Goal: Task Accomplishment & Management: Manage account settings

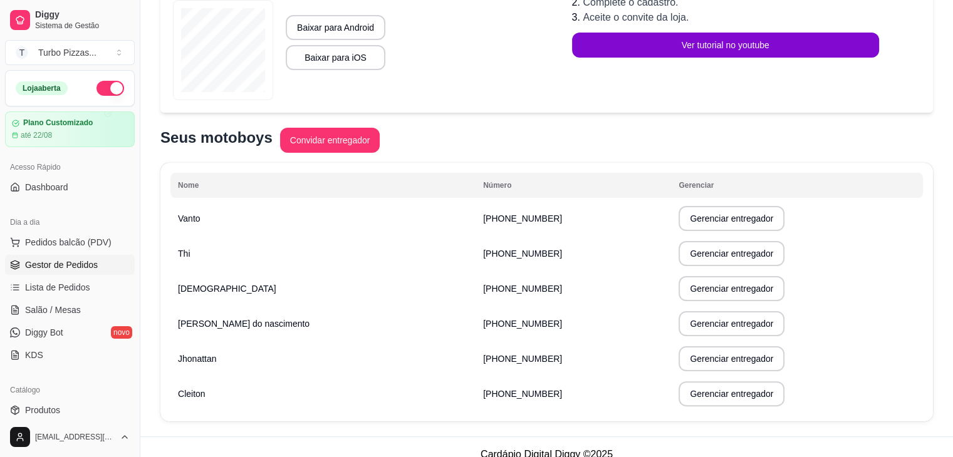
click at [46, 266] on span "Gestor de Pedidos" at bounding box center [61, 265] width 73 height 13
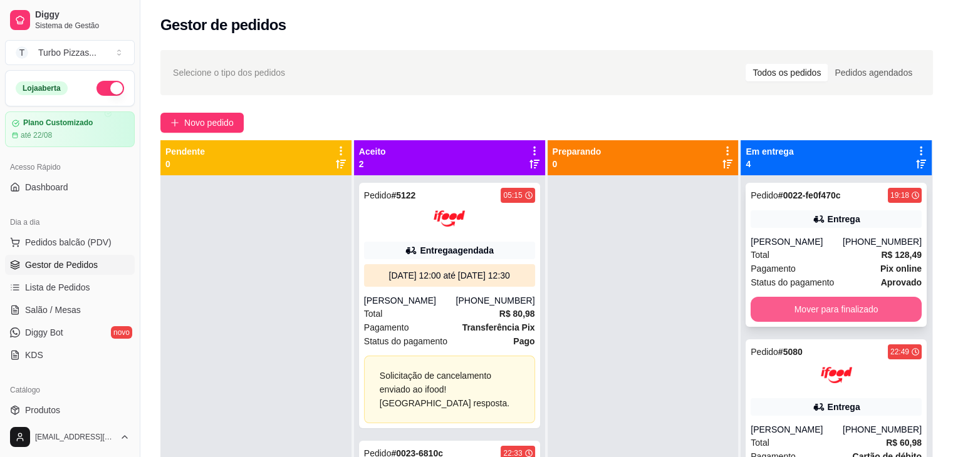
click at [830, 318] on button "Mover para finalizado" at bounding box center [836, 309] width 171 height 25
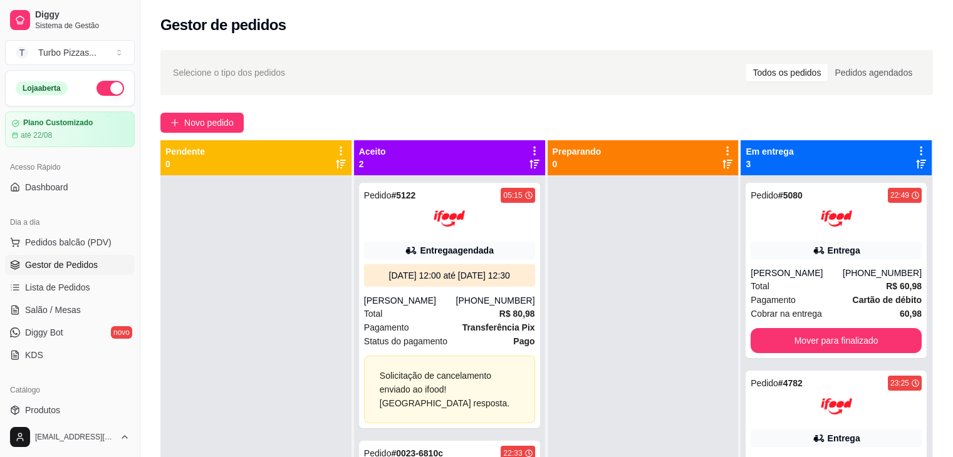
click at [830, 318] on div "Cobrar na entrega 60,98" at bounding box center [836, 314] width 171 height 14
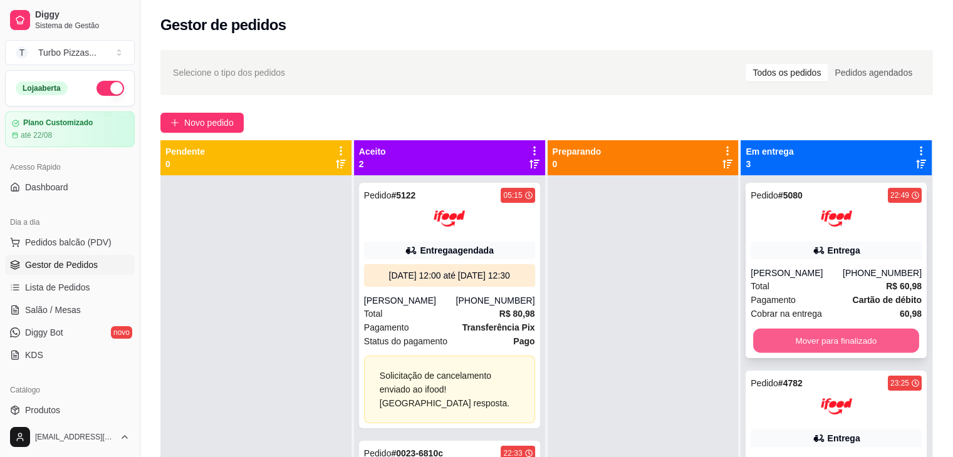
click at [810, 340] on button "Mover para finalizado" at bounding box center [836, 341] width 166 height 24
click at [823, 340] on button "Mover para finalizado" at bounding box center [836, 340] width 171 height 25
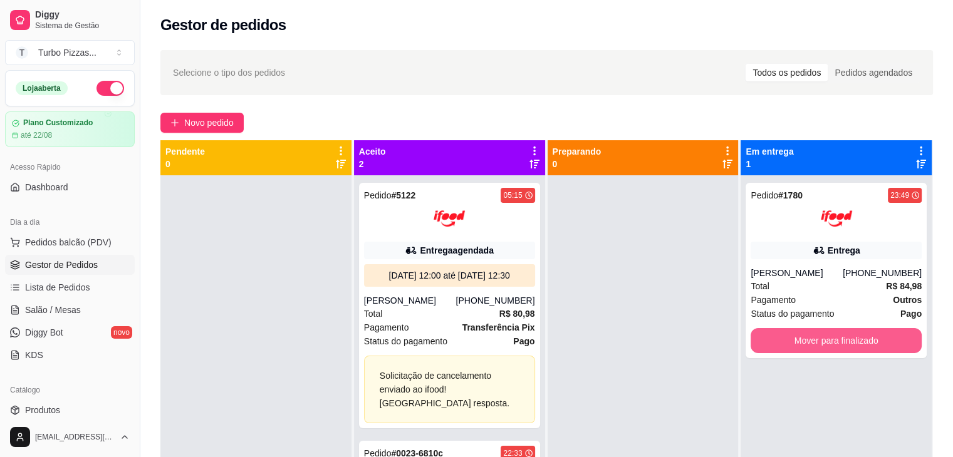
click at [823, 340] on button "Mover para finalizado" at bounding box center [836, 340] width 171 height 25
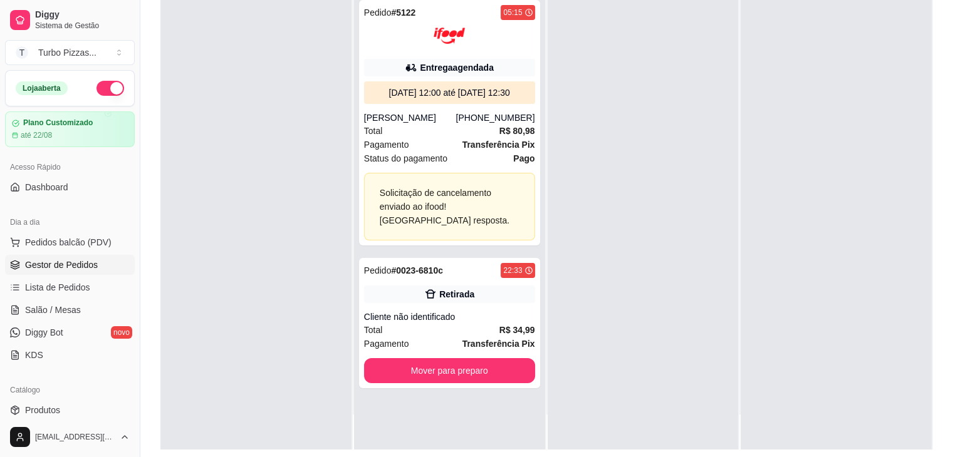
scroll to position [190, 0]
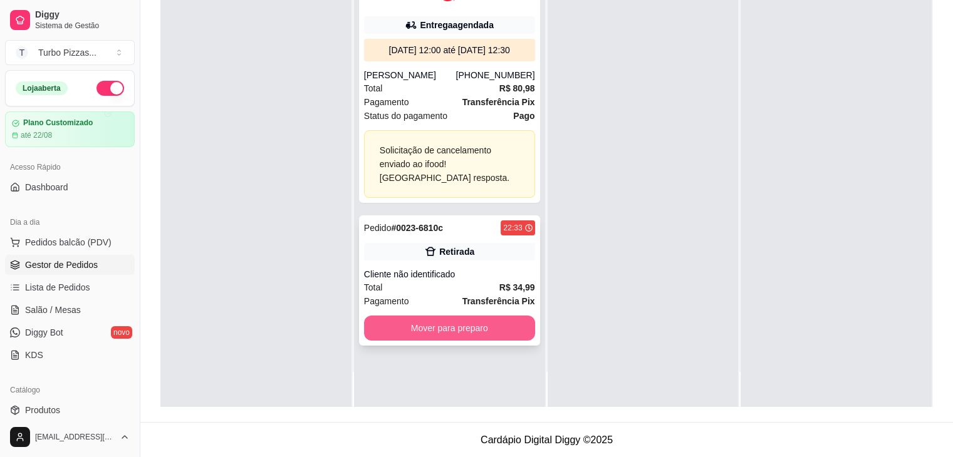
click at [464, 330] on button "Mover para preparo" at bounding box center [449, 328] width 171 height 25
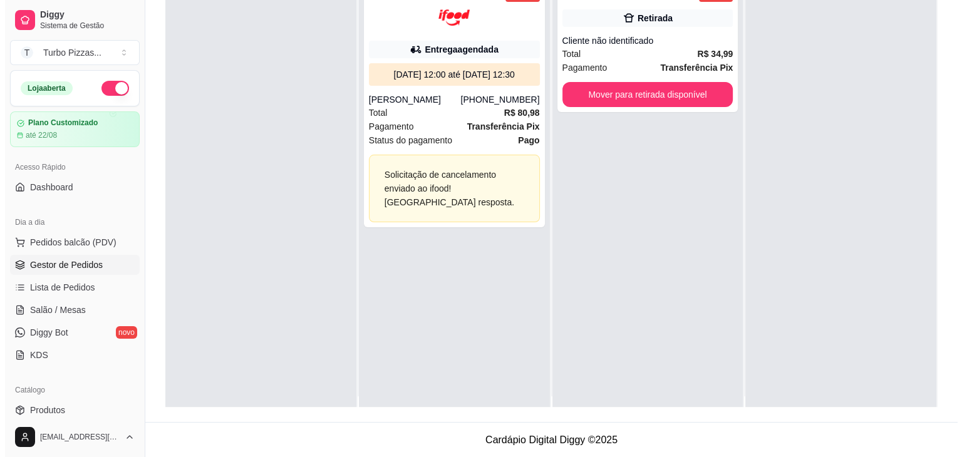
scroll to position [0, 0]
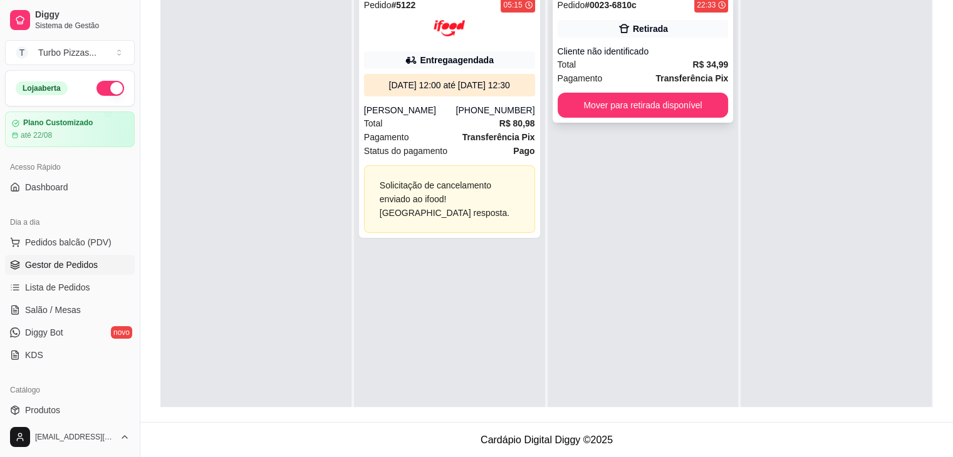
click at [653, 23] on div "Retirada" at bounding box center [650, 29] width 35 height 13
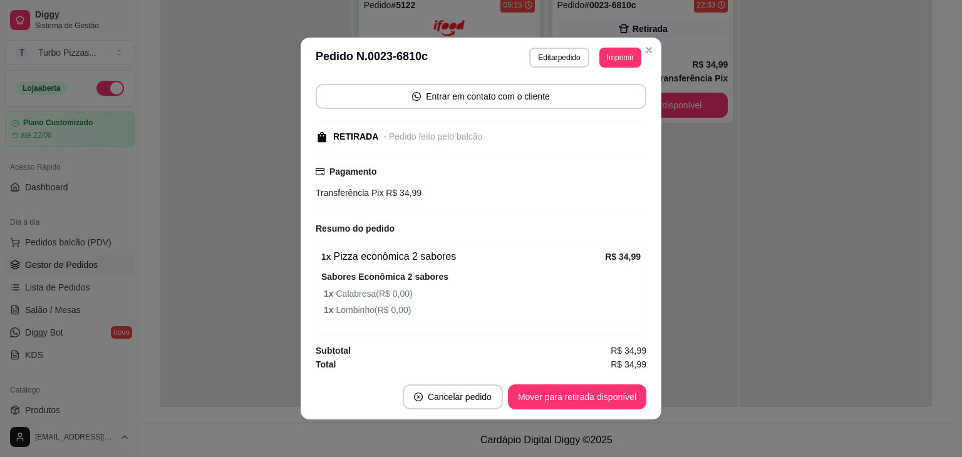
scroll to position [3, 0]
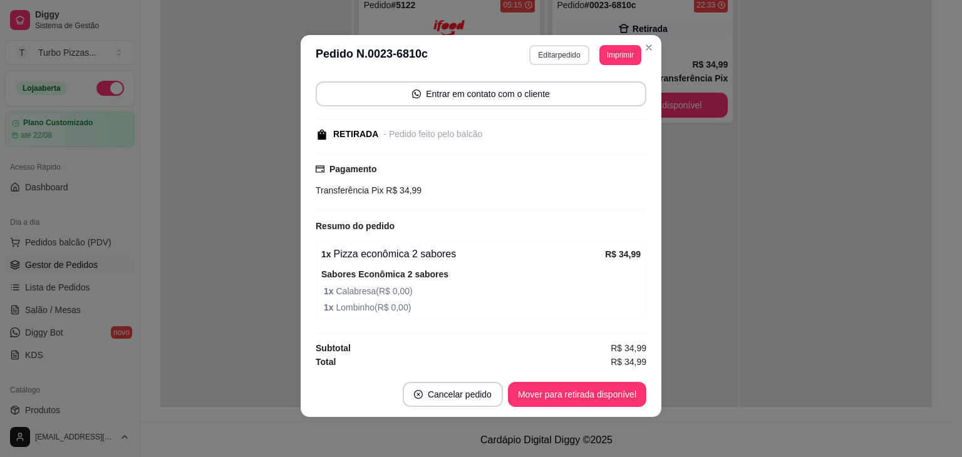
click at [543, 56] on button "Editar pedido" at bounding box center [559, 55] width 60 height 20
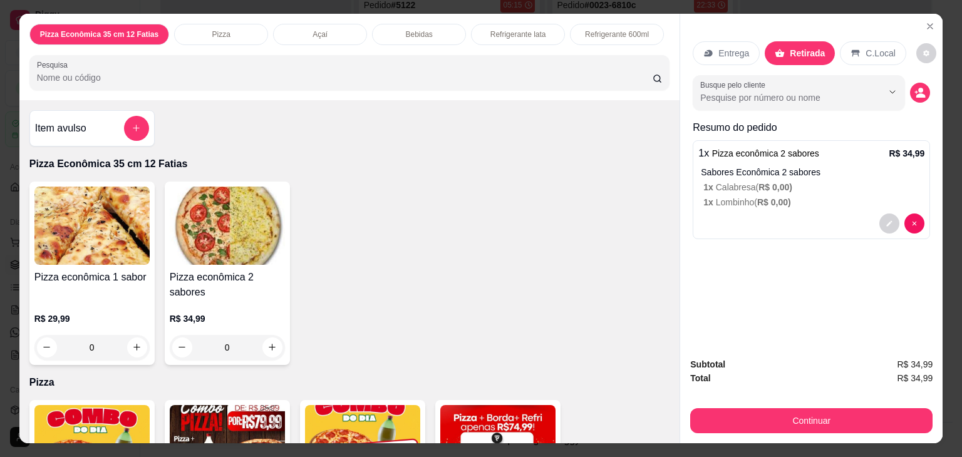
click at [99, 259] on img at bounding box center [91, 226] width 115 height 78
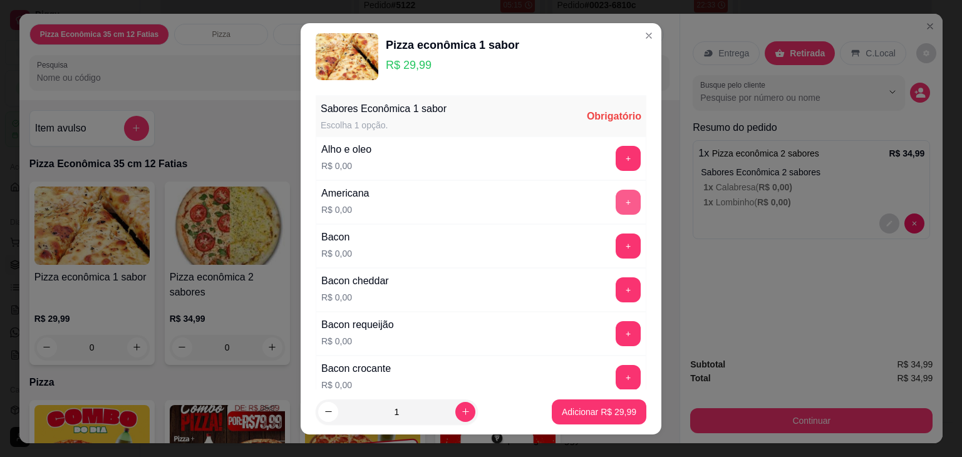
click at [616, 200] on button "+" at bounding box center [628, 202] width 25 height 25
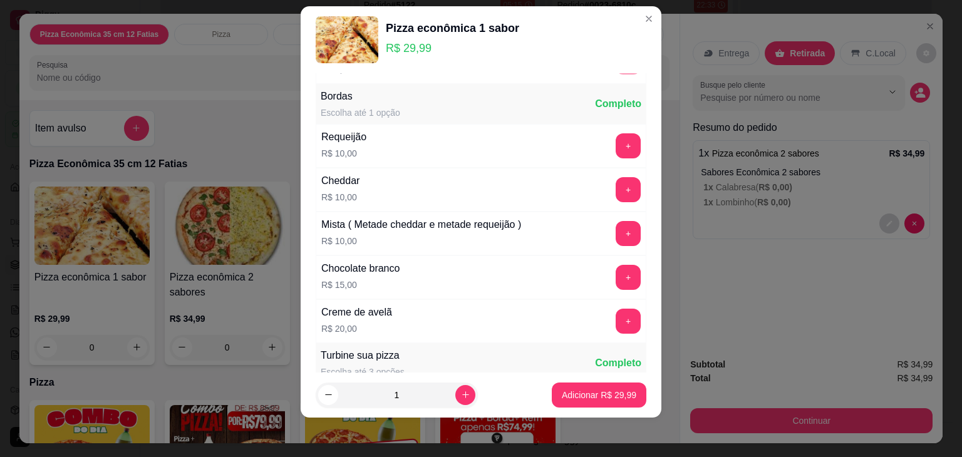
scroll to position [1223, 0]
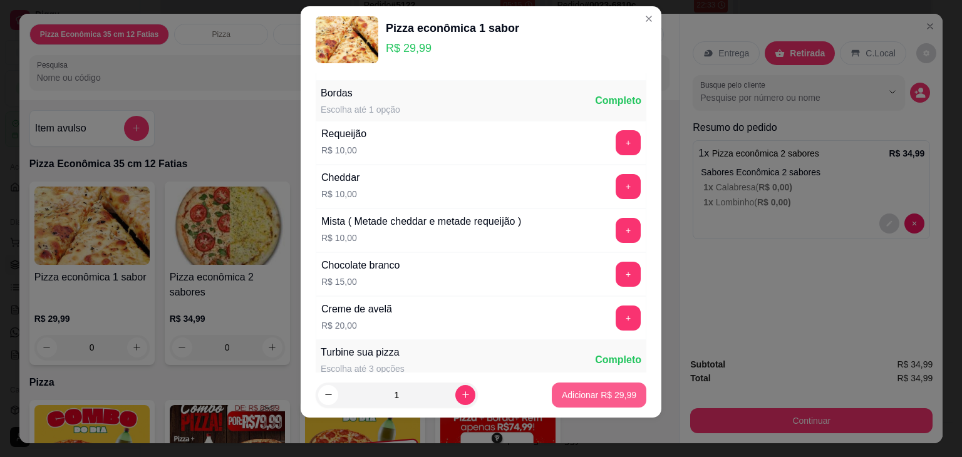
click at [586, 393] on p "Adicionar R$ 29,99" at bounding box center [599, 395] width 75 height 13
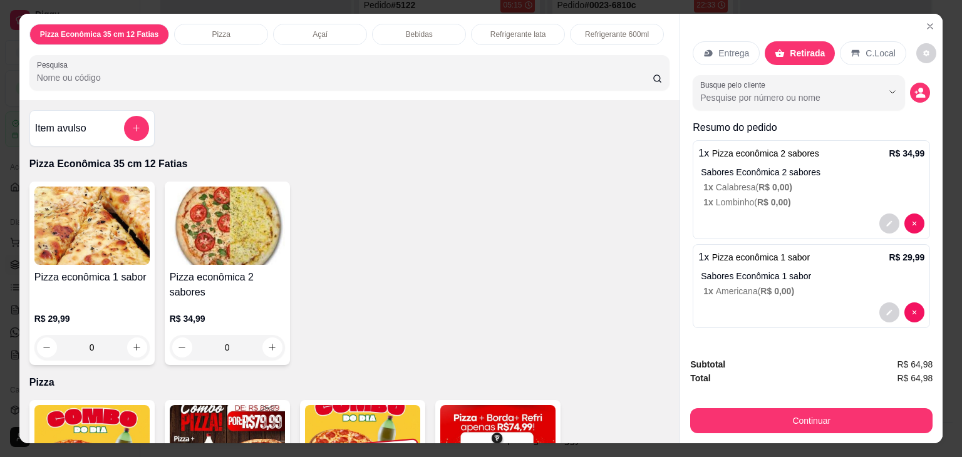
scroll to position [31, 0]
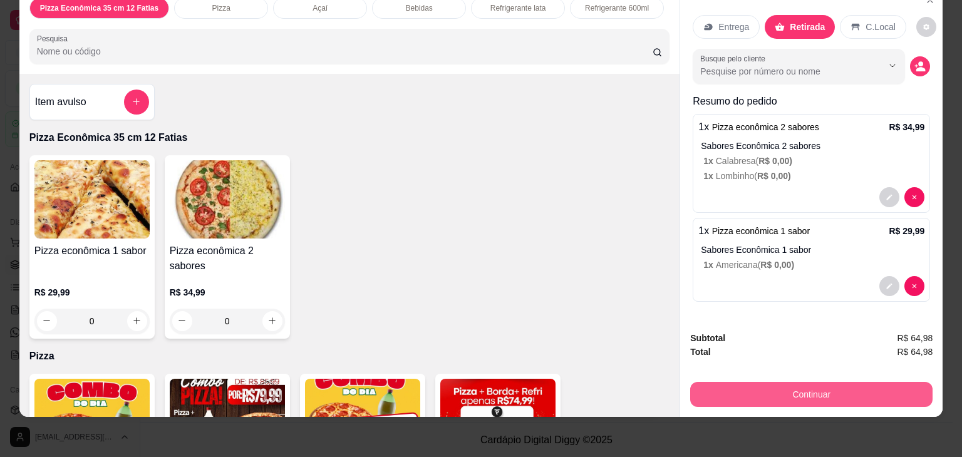
click at [826, 385] on button "Continuar" at bounding box center [811, 394] width 242 height 25
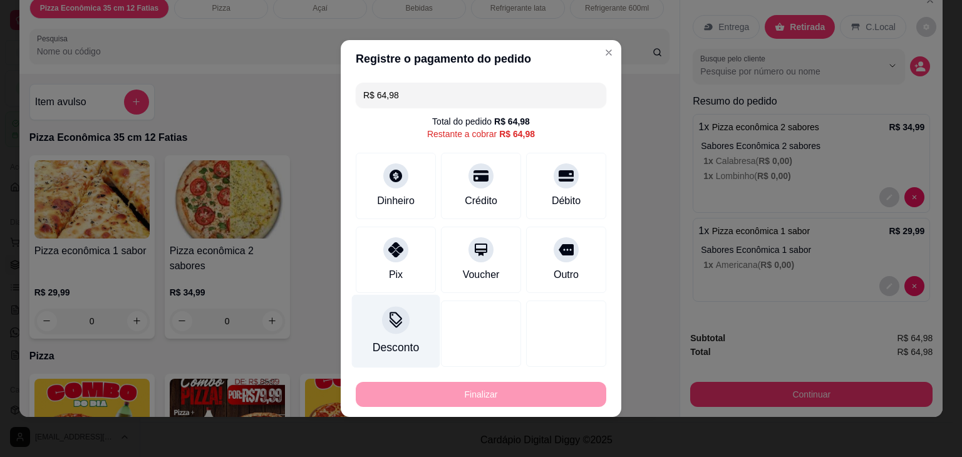
click at [398, 324] on icon at bounding box center [396, 324] width 13 height 8
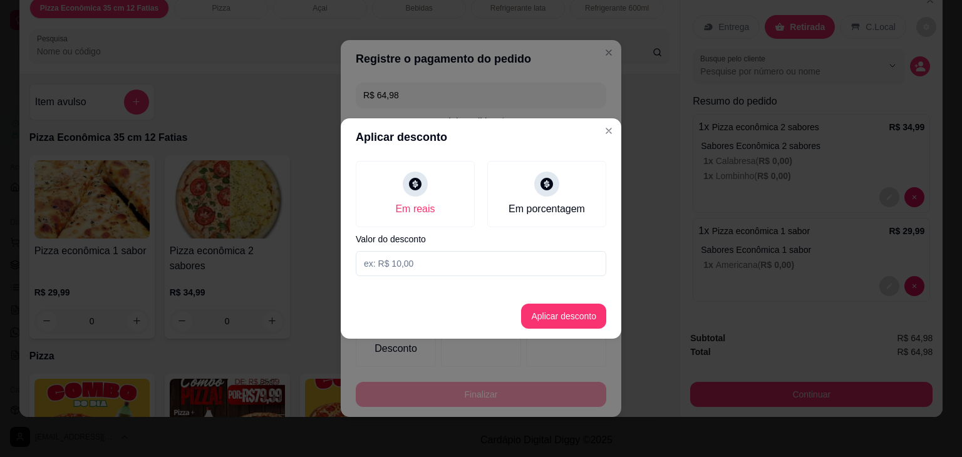
click at [427, 261] on input at bounding box center [481, 263] width 251 height 25
type input "4,98"
click at [566, 315] on button "Aplicar desconto" at bounding box center [564, 316] width 82 height 24
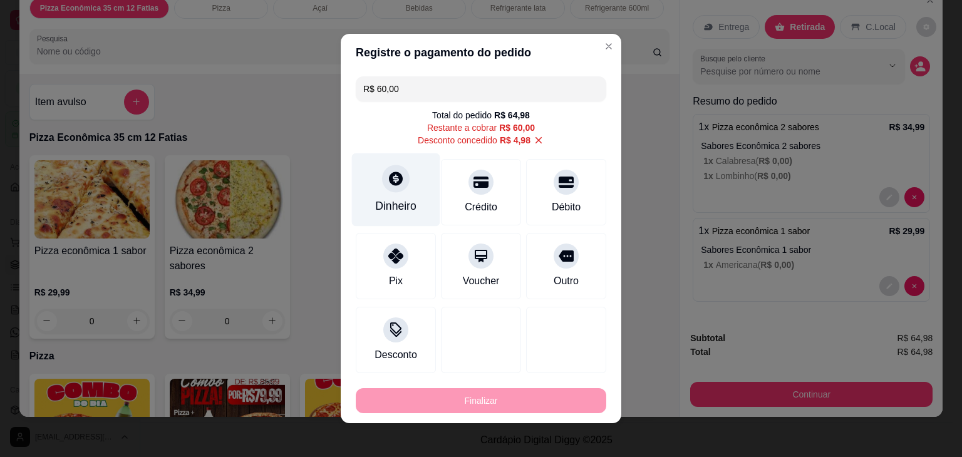
click at [389, 189] on div at bounding box center [396, 179] width 28 height 28
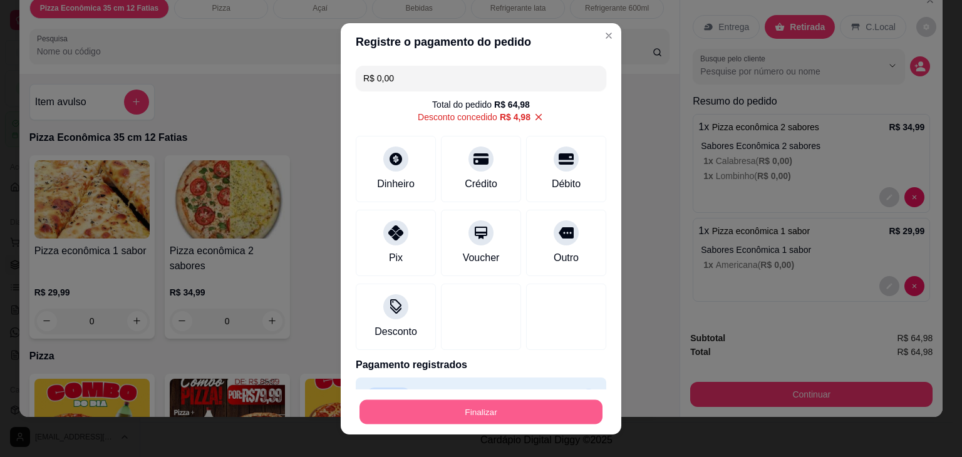
click at [519, 404] on button "Finalizar" at bounding box center [481, 412] width 243 height 24
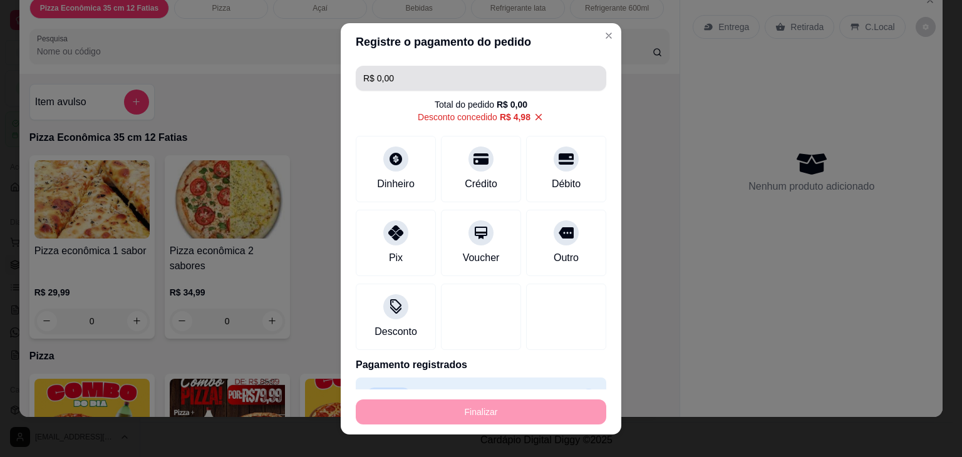
type input "-R$ 64,98"
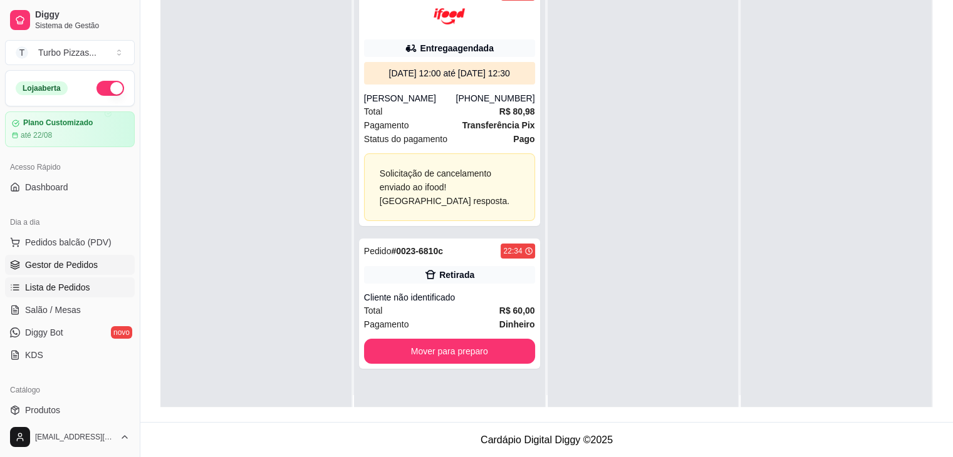
scroll to position [0, 0]
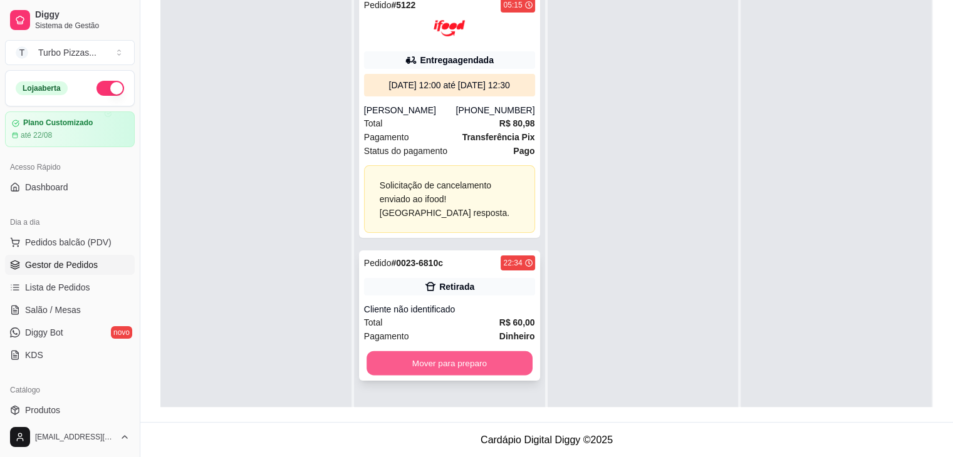
click at [417, 372] on button "Mover para preparo" at bounding box center [450, 363] width 166 height 24
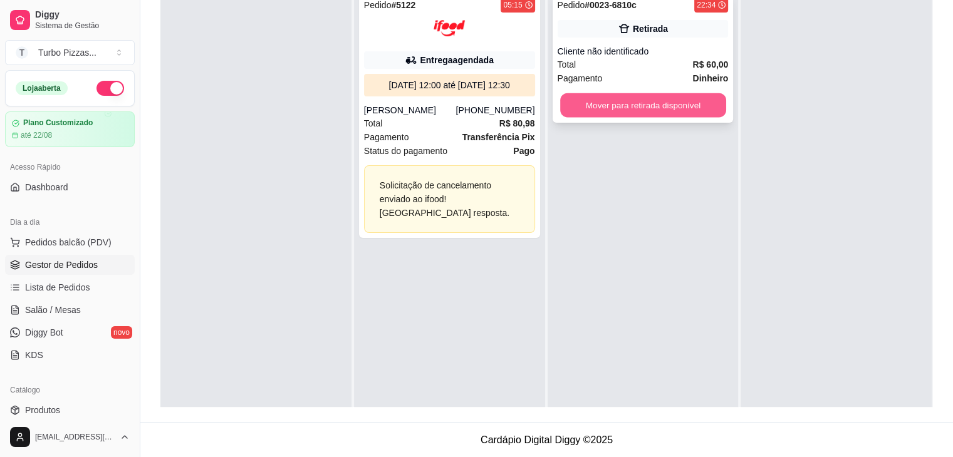
click at [627, 112] on button "Mover para retirada disponível" at bounding box center [643, 105] width 166 height 24
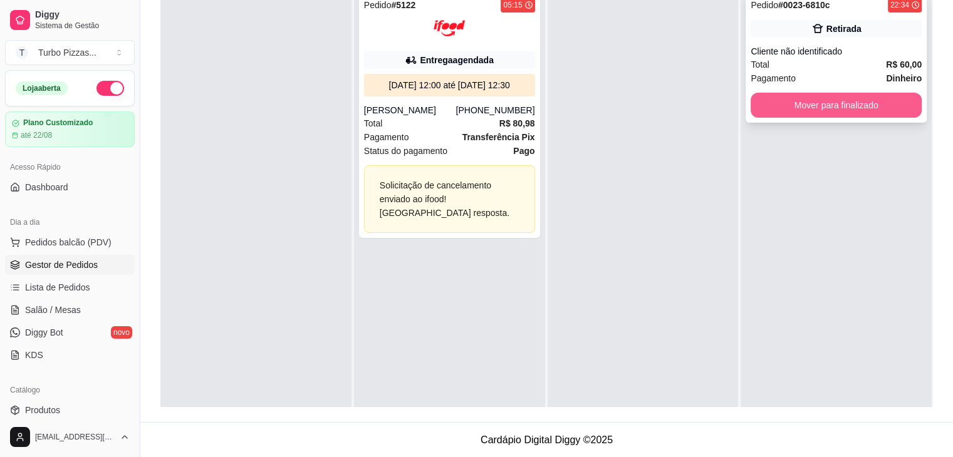
click at [824, 107] on button "Mover para finalizado" at bounding box center [836, 105] width 171 height 25
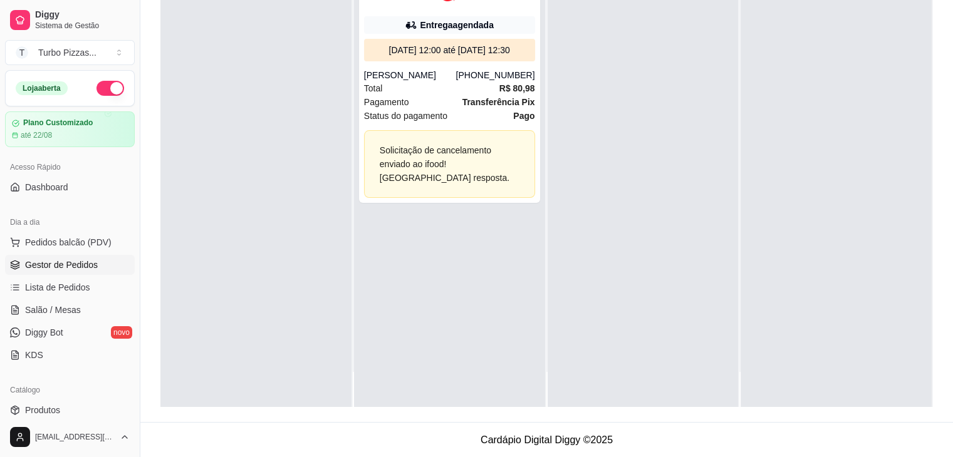
scroll to position [355, 0]
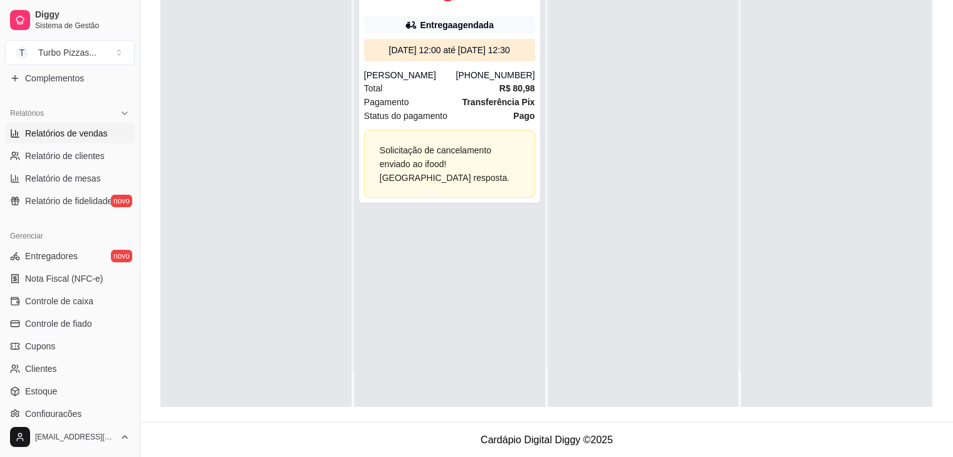
click at [68, 135] on span "Relatórios de vendas" at bounding box center [66, 133] width 83 height 13
select select "ALL"
select select "0"
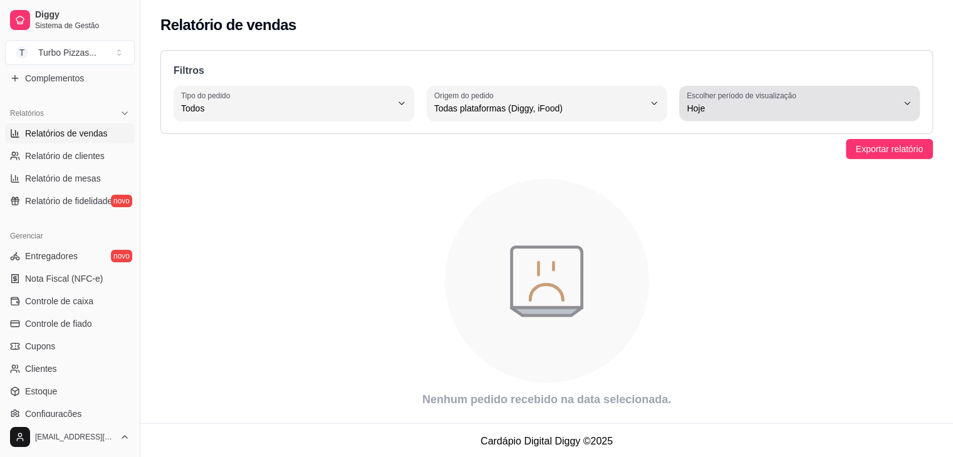
click at [835, 108] on span "Hoje" at bounding box center [792, 108] width 211 height 13
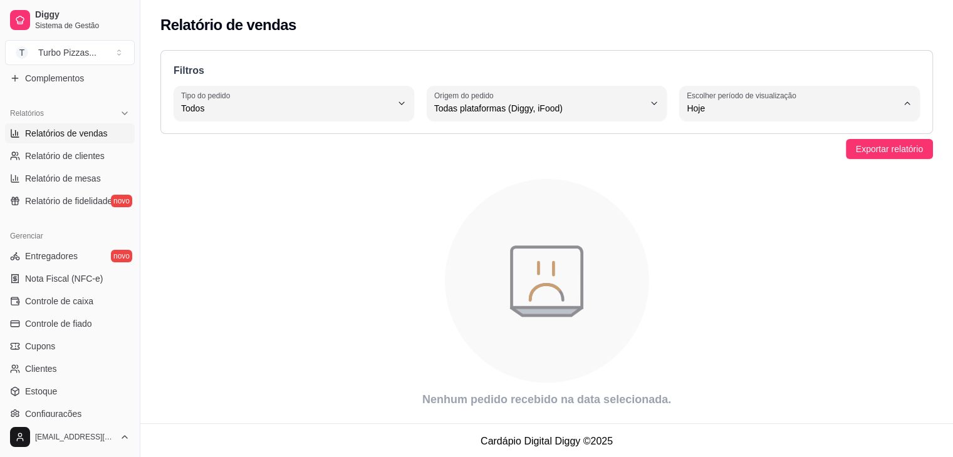
click at [764, 271] on li "Customizado" at bounding box center [799, 260] width 221 height 19
type input "-1"
select select "-1"
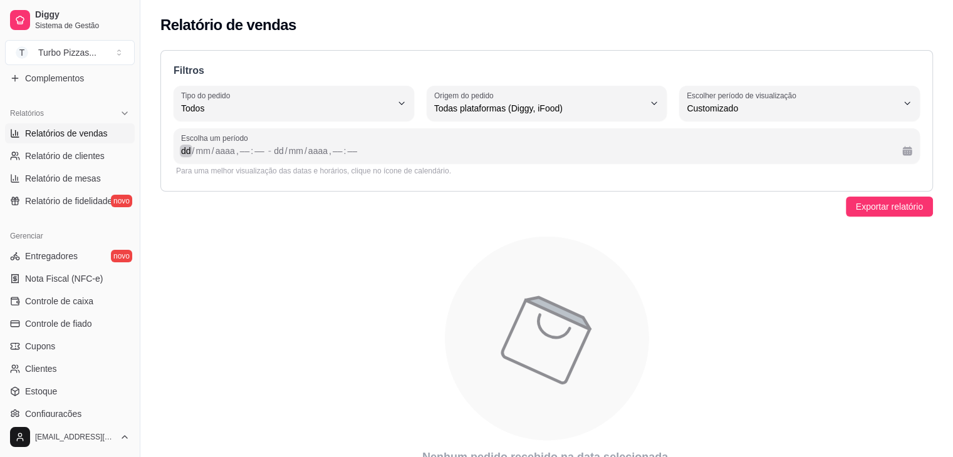
click at [180, 155] on div "dd" at bounding box center [186, 151] width 13 height 13
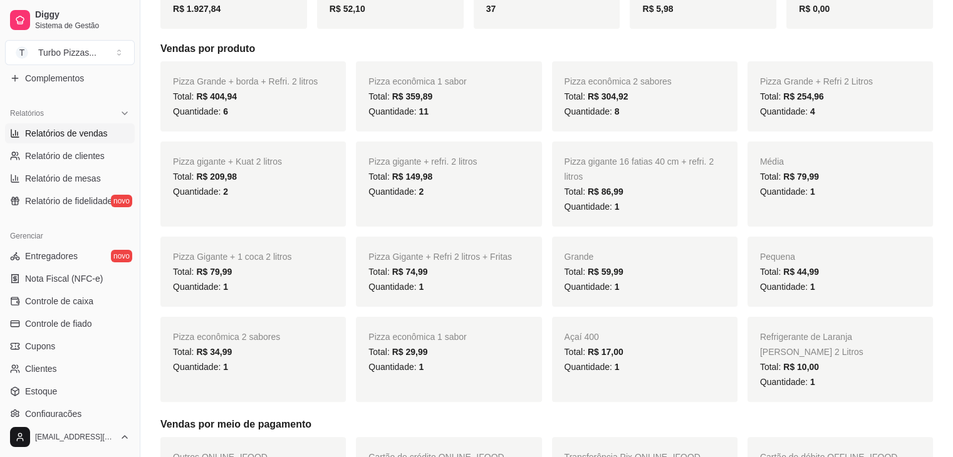
scroll to position [261, 0]
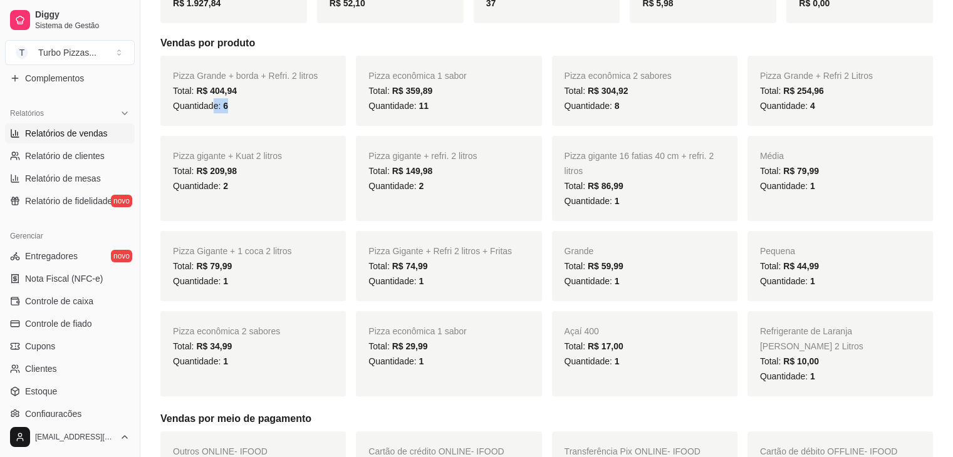
drag, startPoint x: 237, startPoint y: 112, endPoint x: 212, endPoint y: 112, distance: 24.4
click at [212, 112] on div "Quantidade: 6" at bounding box center [253, 105] width 160 height 15
drag, startPoint x: 435, startPoint y: 111, endPoint x: 383, endPoint y: 113, distance: 52.0
click at [383, 113] on div "Pizza econômica 1 sabor Total: R$ 359,89 Quantidade: 11" at bounding box center [448, 91] width 185 height 70
drag, startPoint x: 638, startPoint y: 106, endPoint x: 561, endPoint y: 119, distance: 77.6
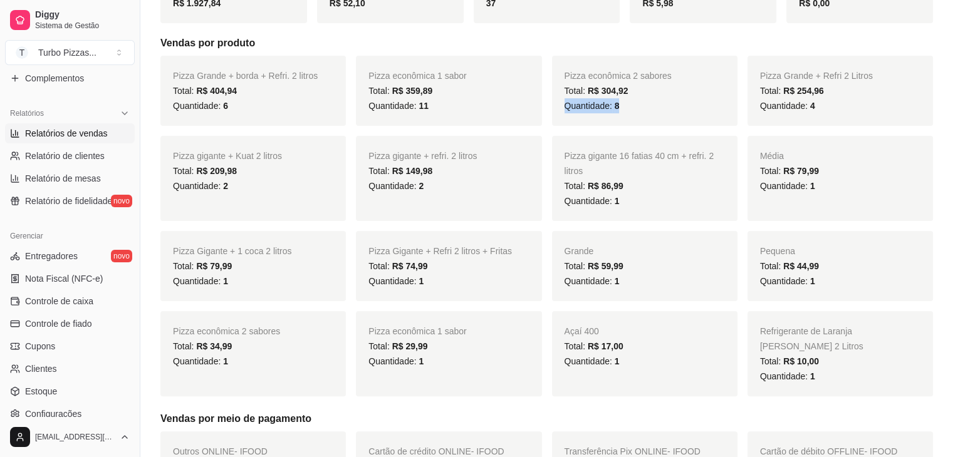
click at [561, 114] on div "Pizza econômica 2 sabores Total: R$ 304,92 Quantidade: 8" at bounding box center [644, 91] width 185 height 70
drag, startPoint x: 832, startPoint y: 106, endPoint x: 397, endPoint y: 271, distance: 465.0
click at [762, 110] on div "Quantidade: 4" at bounding box center [840, 105] width 160 height 15
drag, startPoint x: 242, startPoint y: 185, endPoint x: 159, endPoint y: 194, distance: 83.7
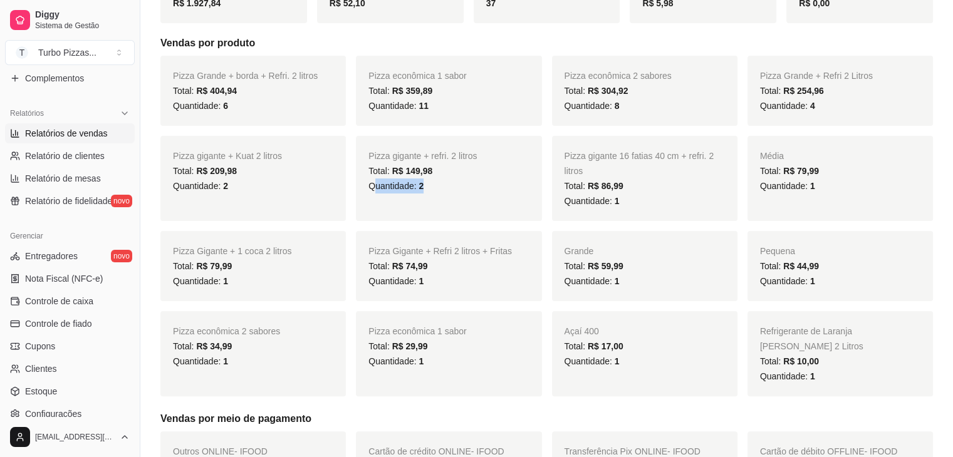
drag, startPoint x: 444, startPoint y: 194, endPoint x: 377, endPoint y: 200, distance: 67.3
click at [377, 200] on div "Pizza gigante + refri. 2 litros Total: R$ 149,98 Quantidade: 2" at bounding box center [448, 178] width 185 height 85
drag, startPoint x: 648, startPoint y: 201, endPoint x: 559, endPoint y: 215, distance: 90.0
click at [559, 215] on div "Pizza gigante 16 fatias 40 cm + refri. 2 litros Total: R$ 86,99 Quantidade: 1" at bounding box center [644, 178] width 185 height 85
drag, startPoint x: 823, startPoint y: 189, endPoint x: 766, endPoint y: 197, distance: 58.2
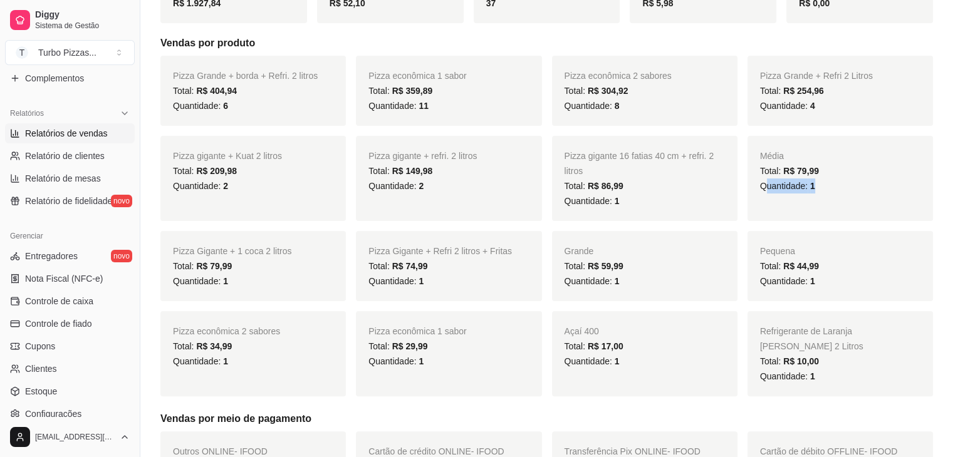
click at [767, 196] on div "Média Total: R$ 79,99 Quantidade: 1" at bounding box center [839, 178] width 185 height 85
drag, startPoint x: 260, startPoint y: 289, endPoint x: 200, endPoint y: 288, distance: 59.5
click at [200, 288] on div "Pizza Gigante + 1 coca 2 litros Total: R$ 79,99 Quantidade: 1" at bounding box center [252, 266] width 185 height 70
drag, startPoint x: 373, startPoint y: 283, endPoint x: 362, endPoint y: 285, distance: 12.2
click at [362, 285] on div "Pizza Gigante + Refri 2 litros + Fritas Total: R$ 74,99 Quantidade: 1" at bounding box center [448, 266] width 185 height 70
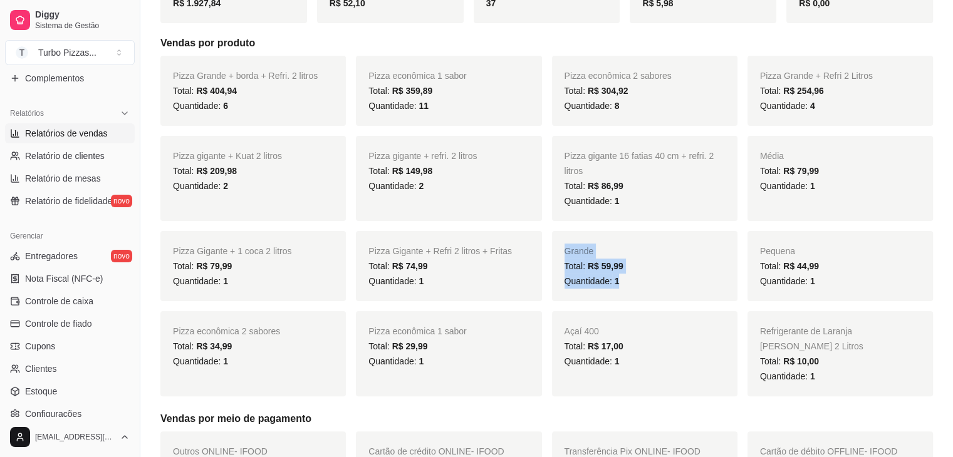
drag, startPoint x: 620, startPoint y: 279, endPoint x: 526, endPoint y: 279, distance: 93.4
click at [526, 279] on div "Pizza Grande + borda + Refri. 2 litros Total: R$ 404,94 Quantidade: 6 Pizza eco…" at bounding box center [546, 226] width 773 height 341
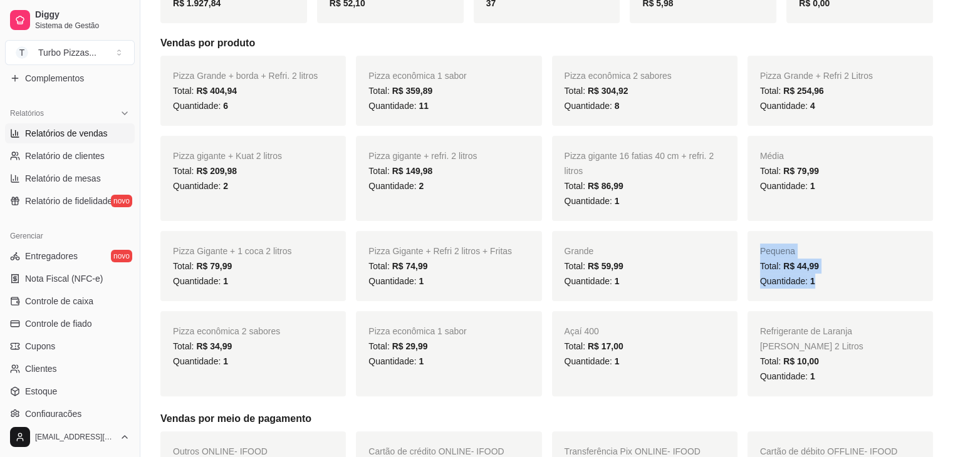
drag, startPoint x: 826, startPoint y: 281, endPoint x: 708, endPoint y: 291, distance: 118.8
click at [708, 291] on div "Pizza Grande + borda + Refri. 2 litros Total: R$ 404,94 Quantidade: 6 Pizza eco…" at bounding box center [546, 226] width 773 height 341
drag, startPoint x: 261, startPoint y: 372, endPoint x: 165, endPoint y: 372, distance: 95.2
click at [165, 372] on div "Pizza econômica 2 sabores Total: R$ 34,99 Quantidade: 1" at bounding box center [252, 353] width 185 height 85
click at [356, 369] on div "Pizza econômica 1 sabor Total: R$ 29,99 Quantidade: 1" at bounding box center [448, 353] width 185 height 85
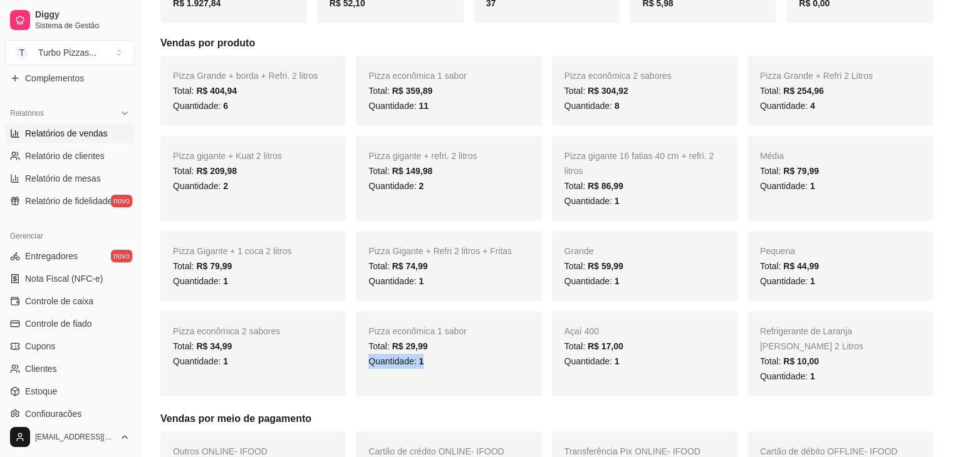
scroll to position [0, 0]
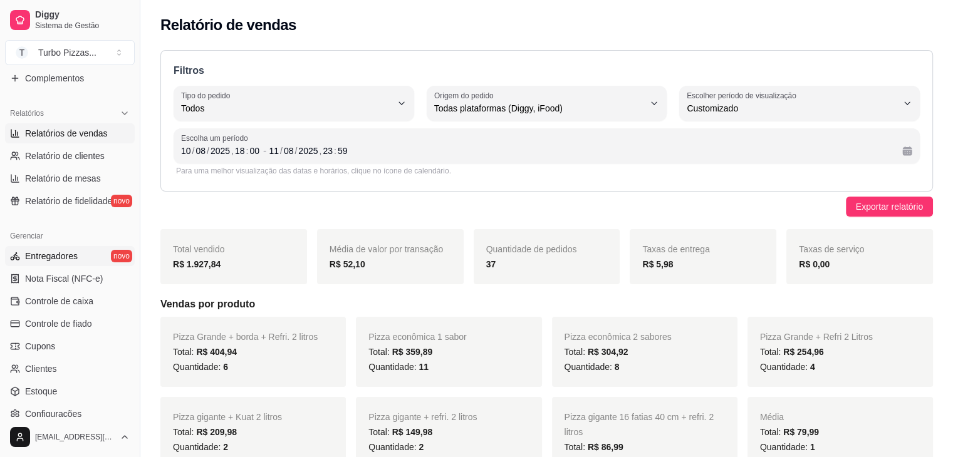
click at [50, 252] on span "Entregadores" at bounding box center [51, 256] width 53 height 13
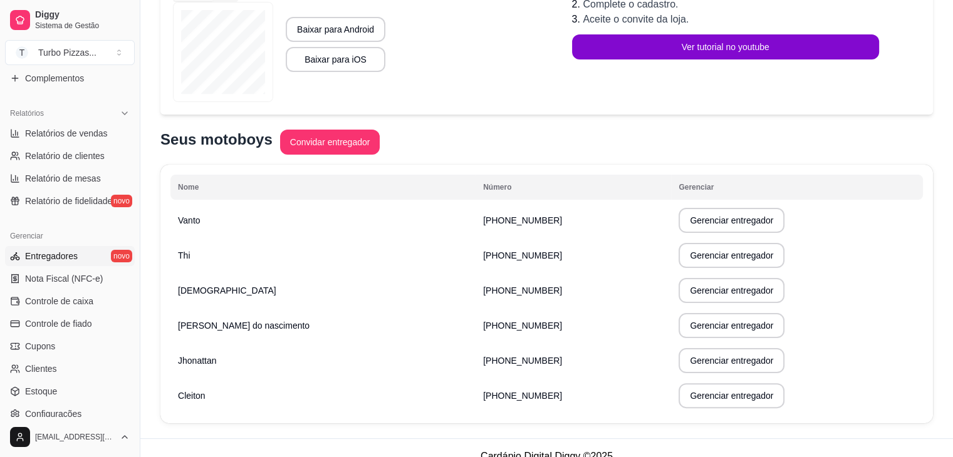
scroll to position [236, 0]
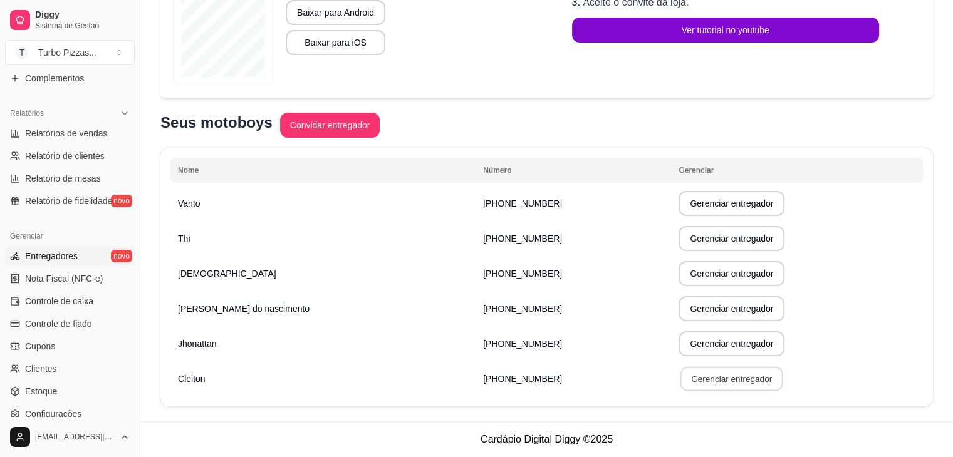
click at [704, 377] on button "Gerenciar entregador" at bounding box center [731, 379] width 103 height 24
select select "30"
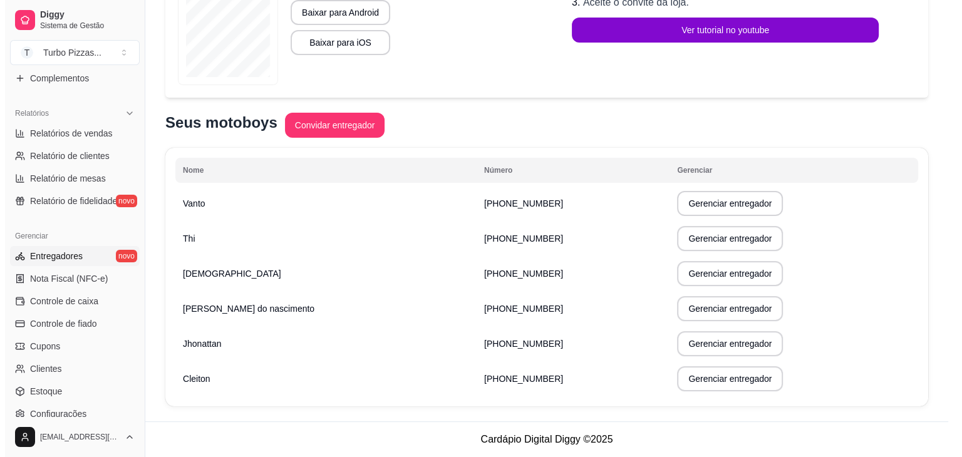
scroll to position [221, 0]
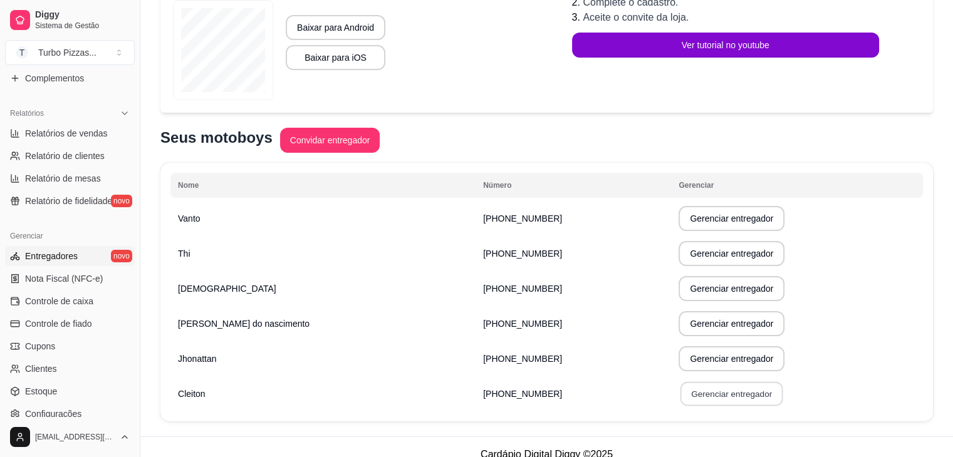
click at [723, 396] on button "Gerenciar entregador" at bounding box center [731, 394] width 103 height 24
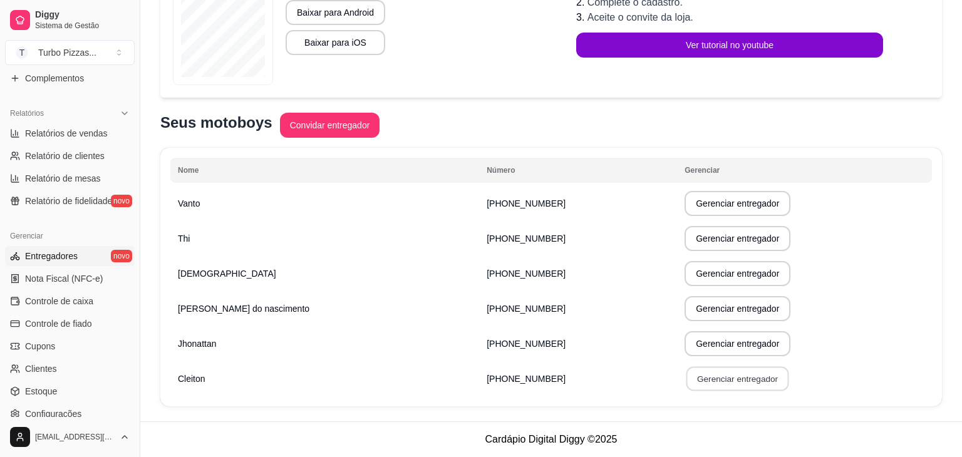
select select "30"
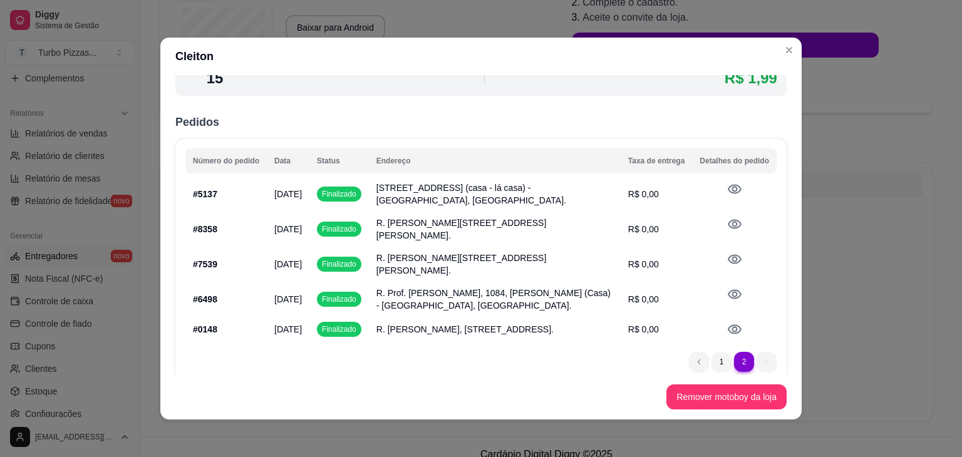
scroll to position [97, 0]
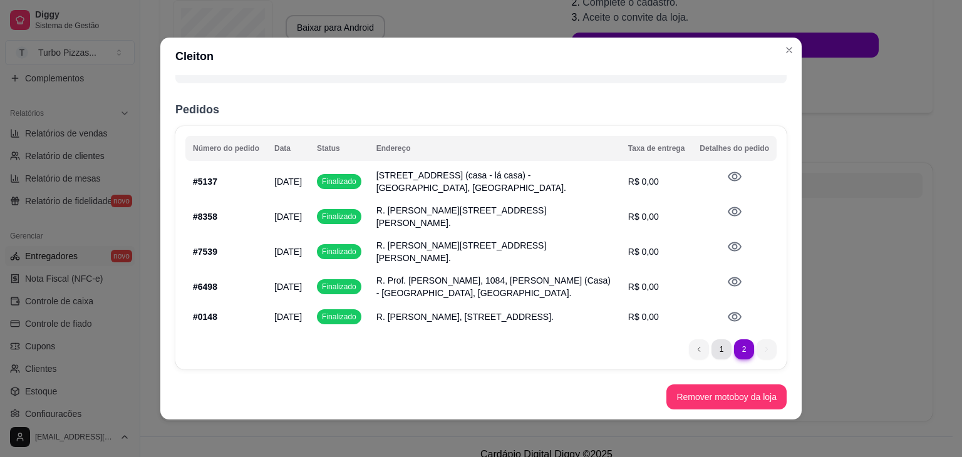
click at [712, 350] on li "1" at bounding box center [722, 350] width 20 height 20
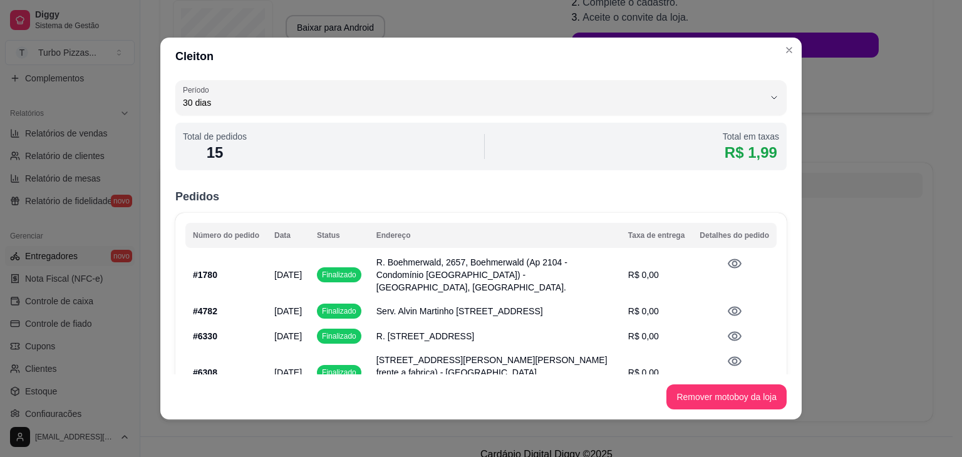
scroll to position [263, 0]
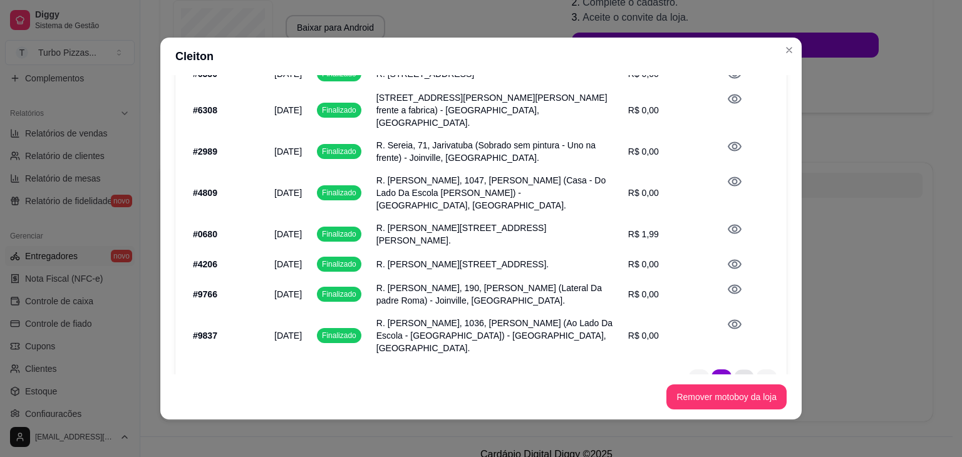
click at [734, 370] on li "2" at bounding box center [743, 379] width 19 height 19
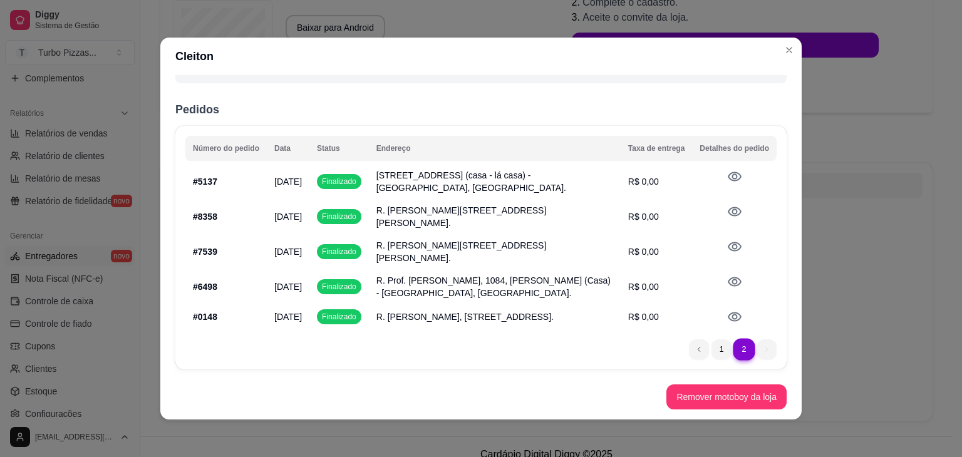
scroll to position [97, 0]
click at [712, 350] on li "1" at bounding box center [721, 349] width 19 height 19
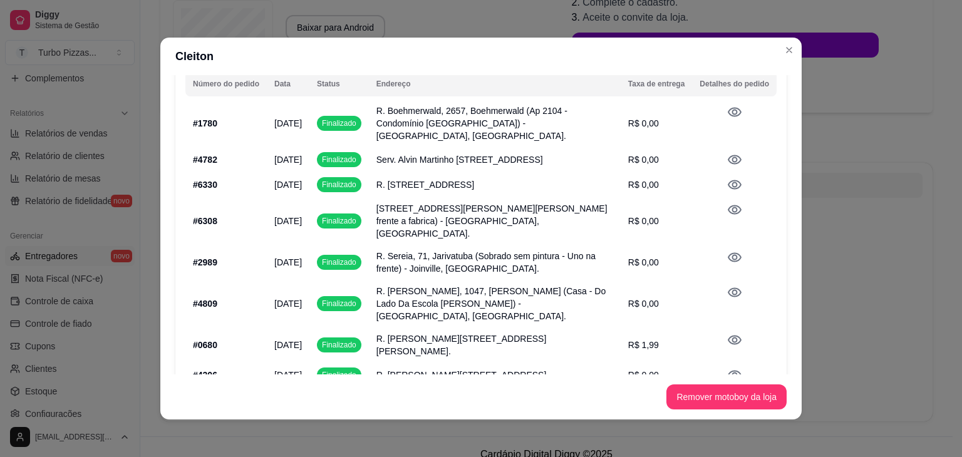
scroll to position [183, 0]
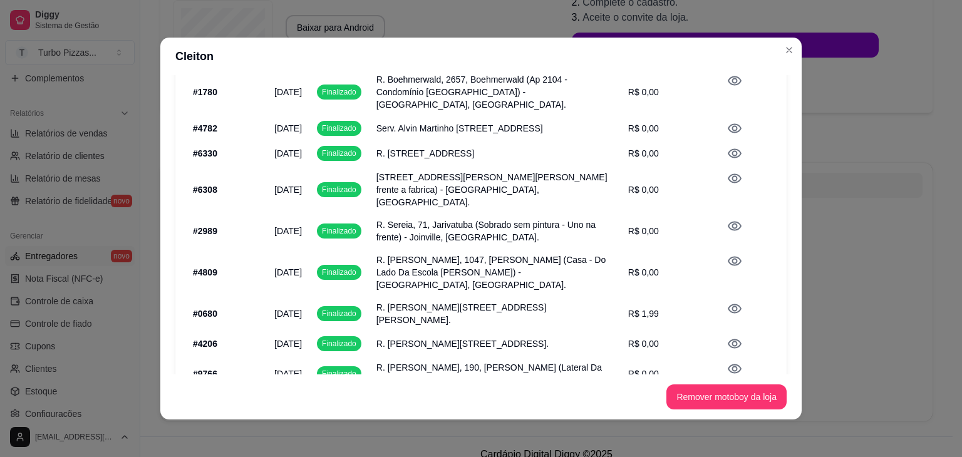
click at [727, 152] on icon at bounding box center [734, 153] width 15 height 15
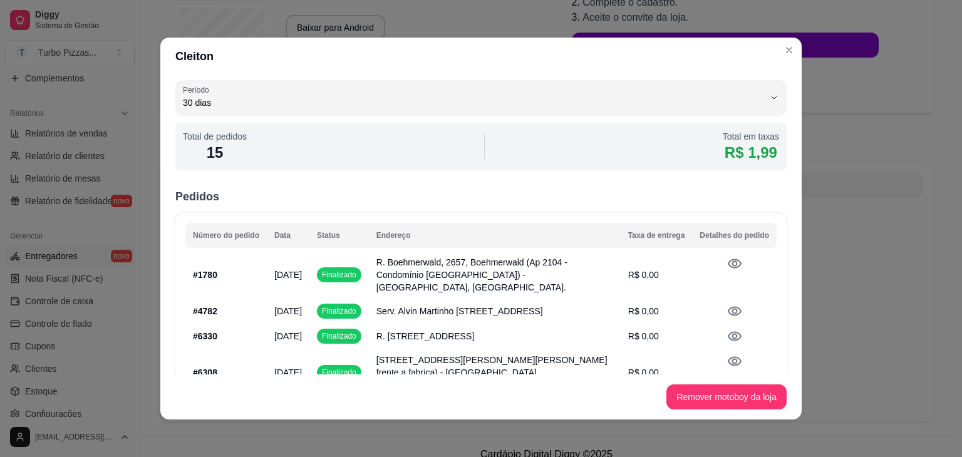
scroll to position [263, 0]
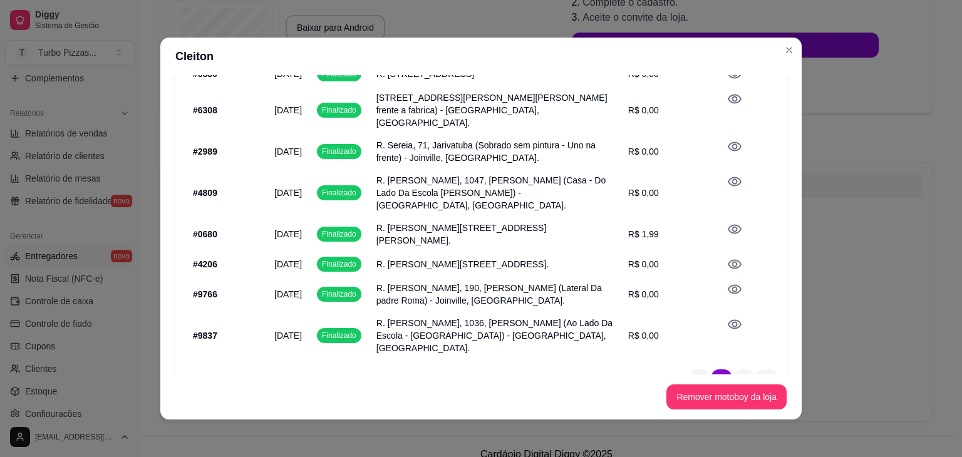
click at [728, 142] on icon at bounding box center [735, 146] width 14 height 9
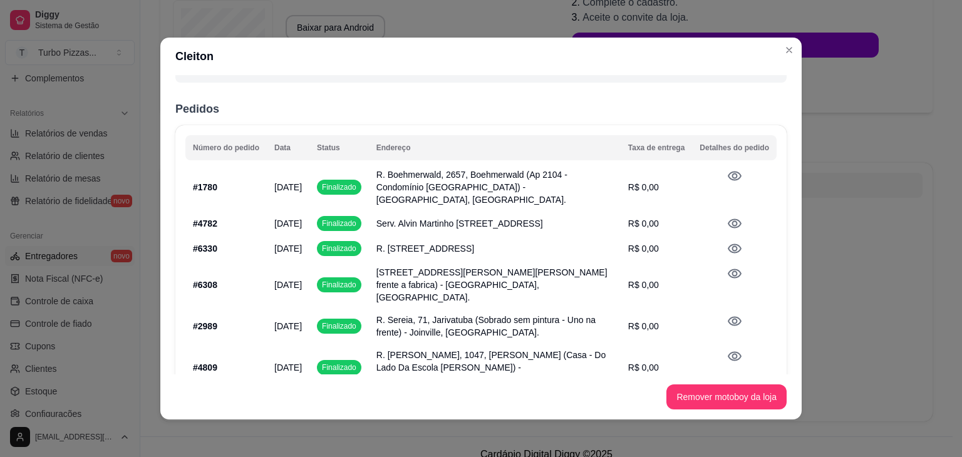
scroll to position [90, 0]
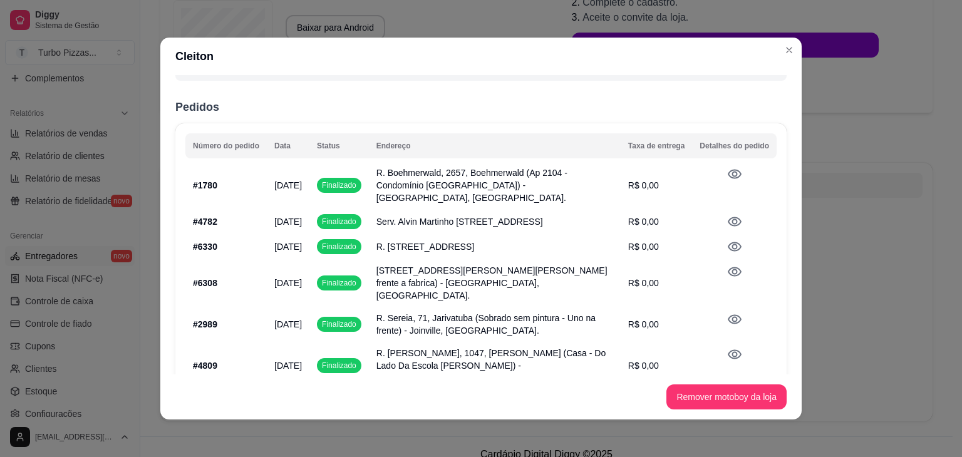
click at [727, 174] on icon at bounding box center [734, 174] width 15 height 15
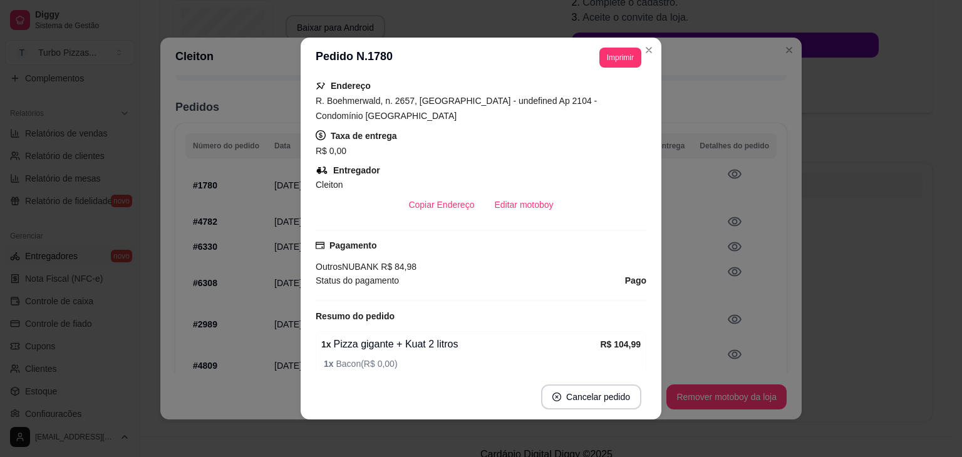
scroll to position [153, 0]
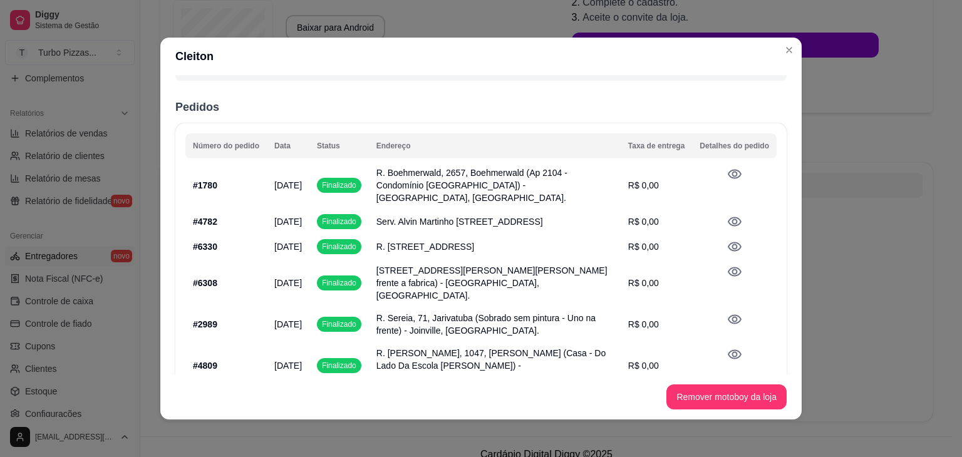
click at [728, 245] on icon at bounding box center [735, 246] width 14 height 9
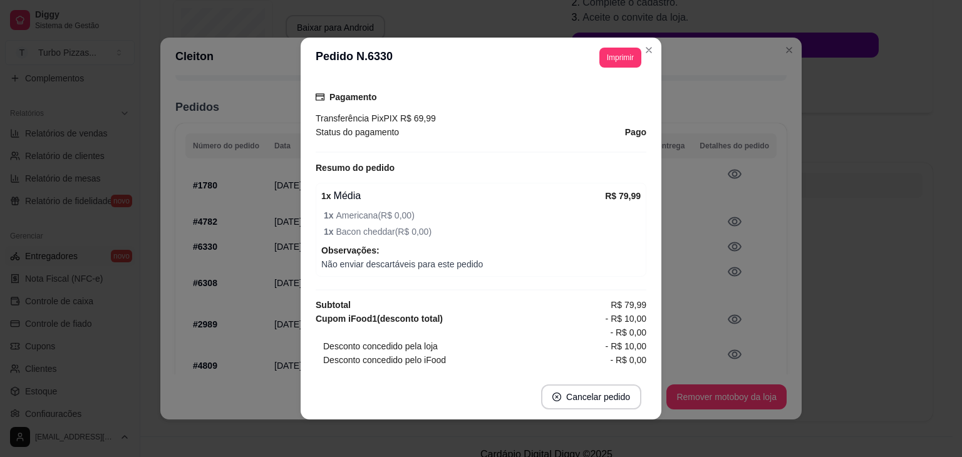
scroll to position [323, 0]
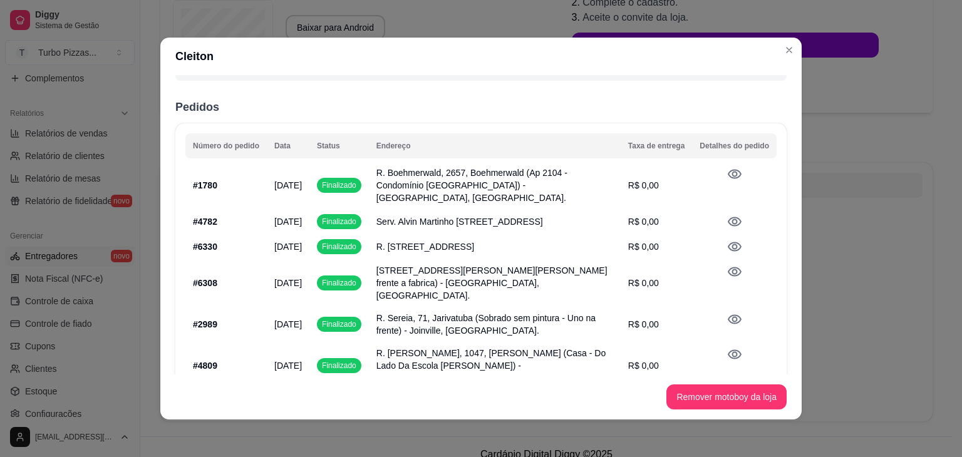
click at [728, 268] on icon at bounding box center [735, 272] width 14 height 9
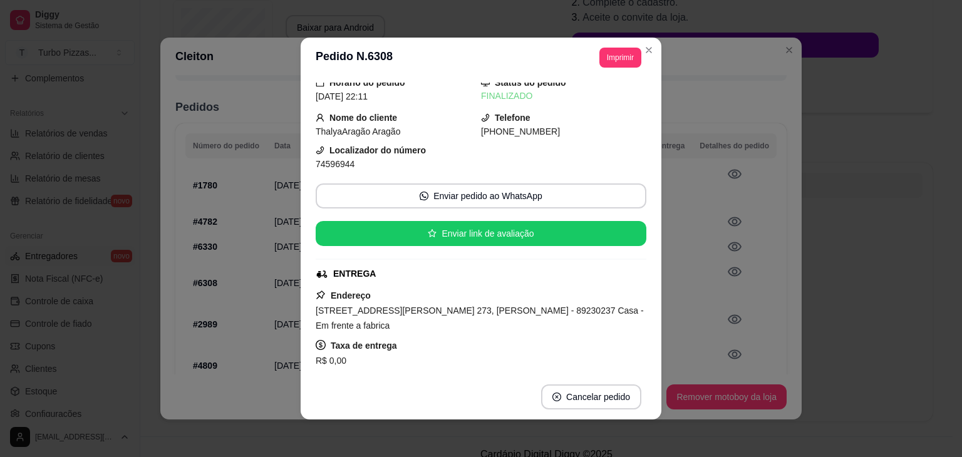
scroll to position [0, 0]
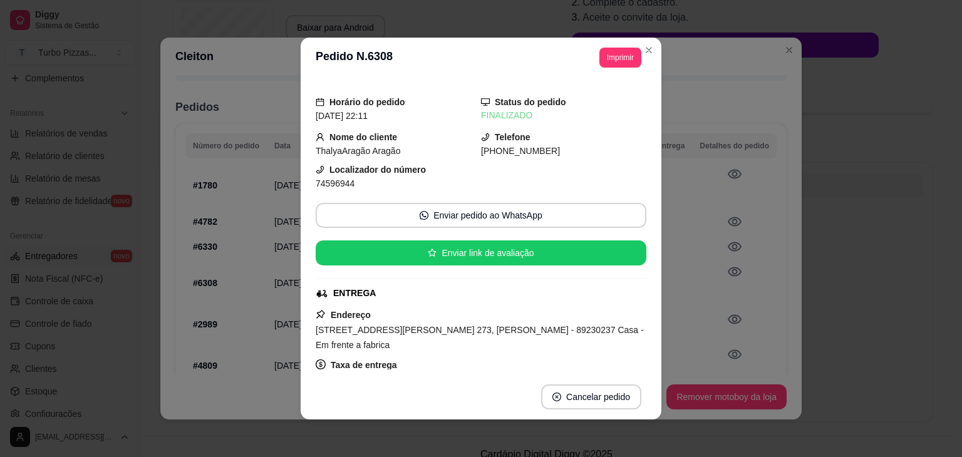
click at [656, 104] on div "Horário do pedido [DATE] 22:11 Status do pedido FINALIZADO Nome do cliente Thal…" at bounding box center [481, 226] width 361 height 297
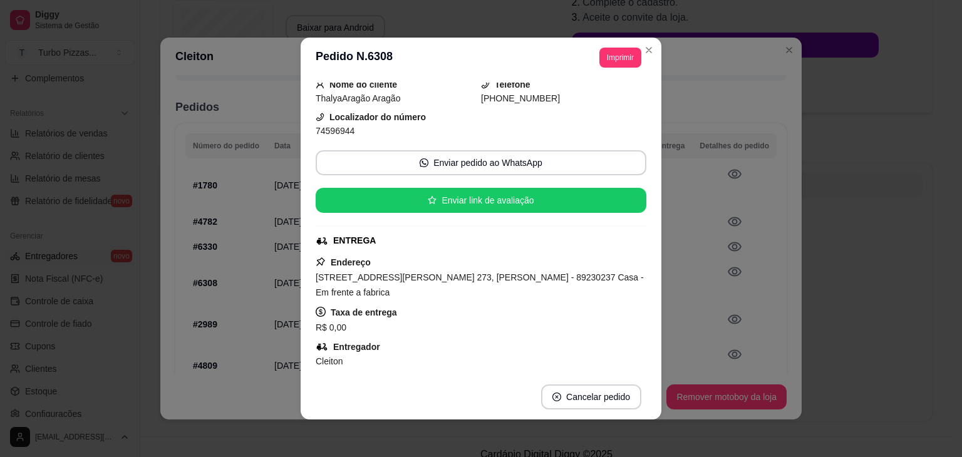
scroll to position [34, 0]
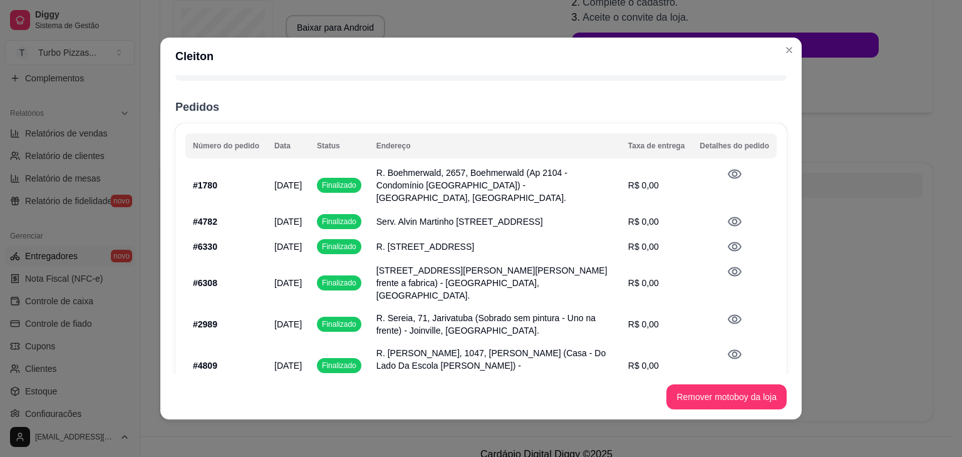
click at [727, 268] on icon at bounding box center [734, 271] width 15 height 15
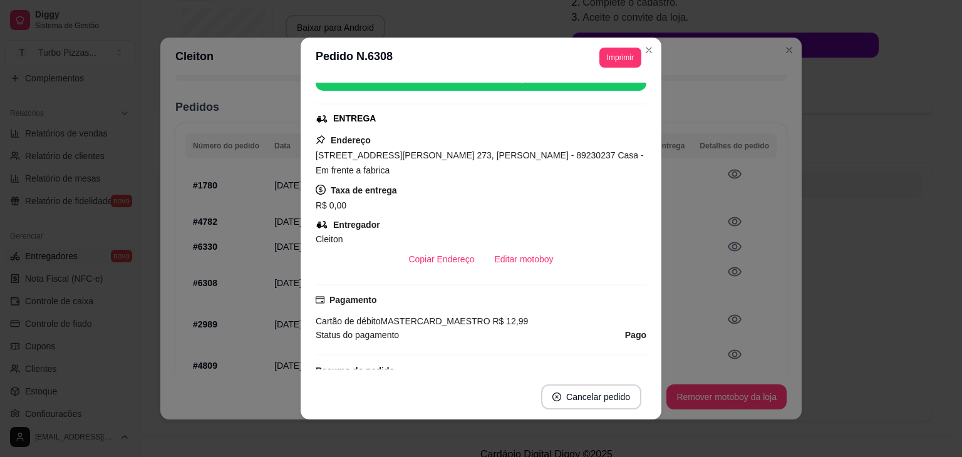
scroll to position [178, 0]
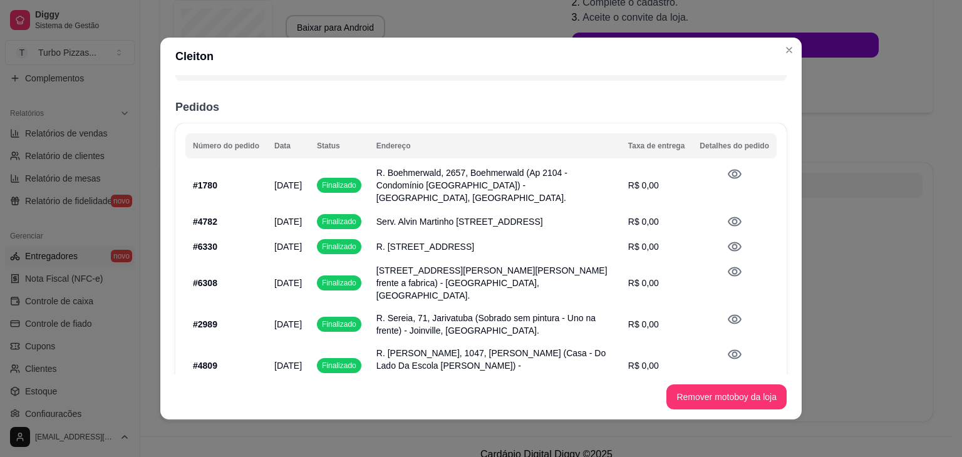
click at [722, 261] on td at bounding box center [734, 271] width 85 height 25
click at [728, 268] on icon at bounding box center [735, 272] width 14 height 9
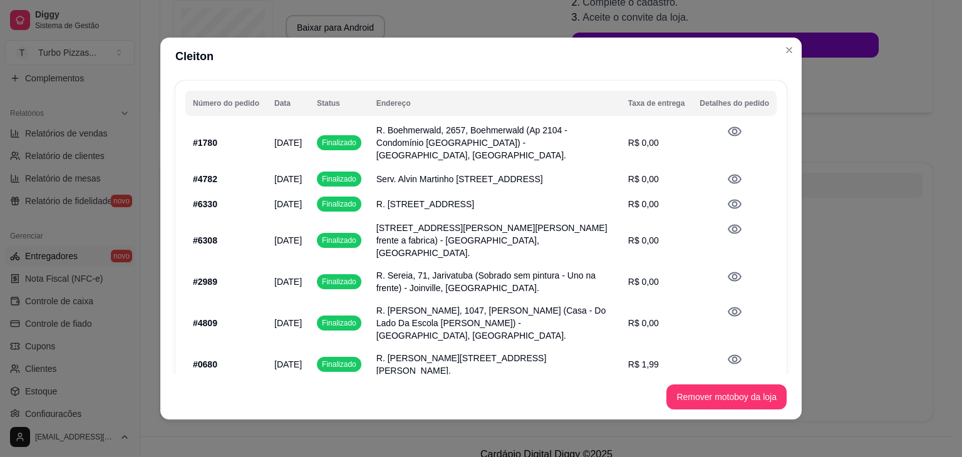
scroll to position [168, 0]
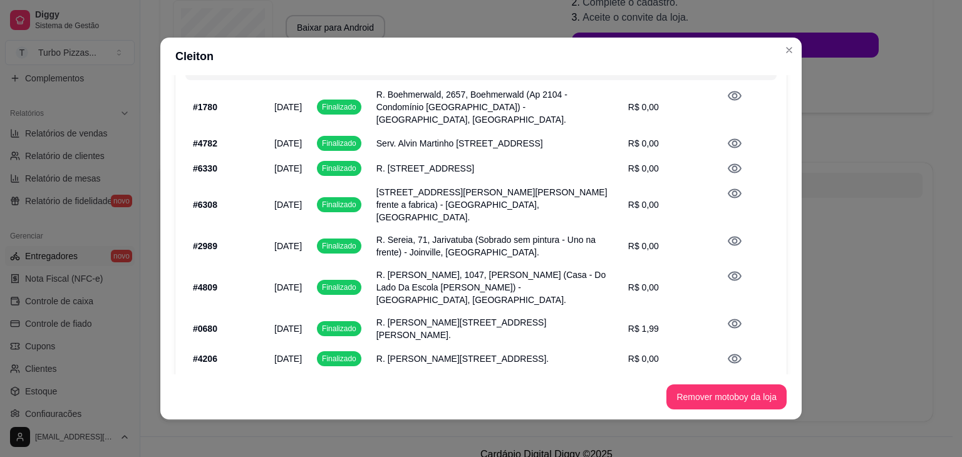
click at [728, 237] on icon at bounding box center [735, 241] width 14 height 9
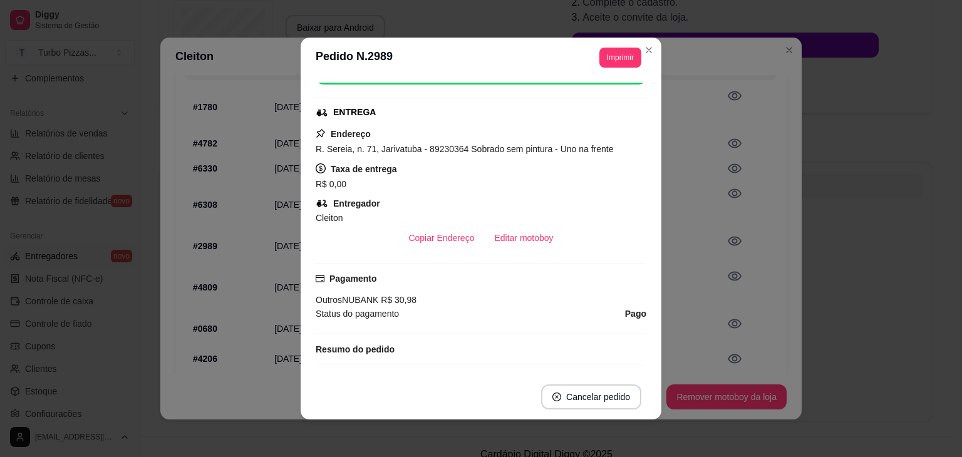
scroll to position [183, 0]
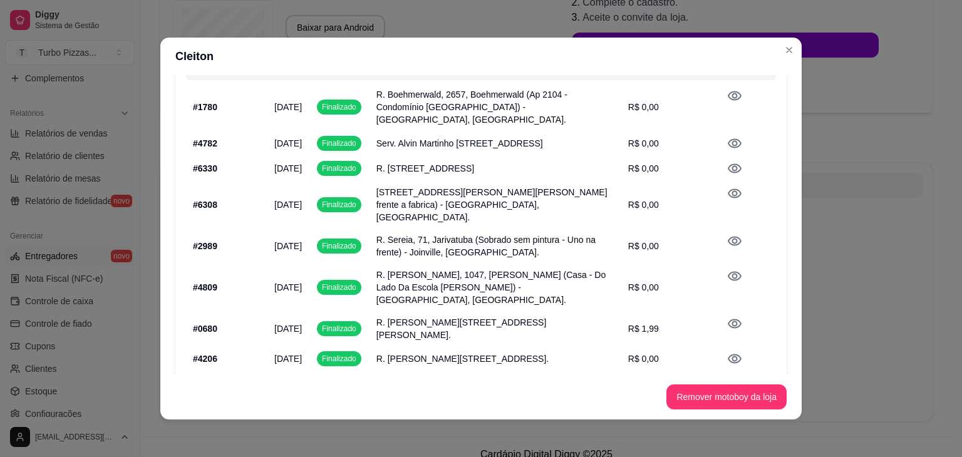
click at [728, 272] on icon at bounding box center [735, 276] width 14 height 9
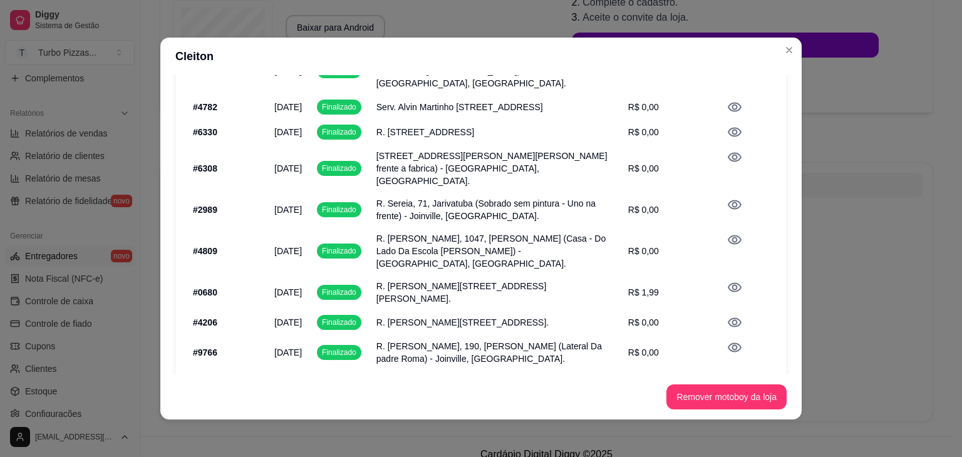
scroll to position [211, 0]
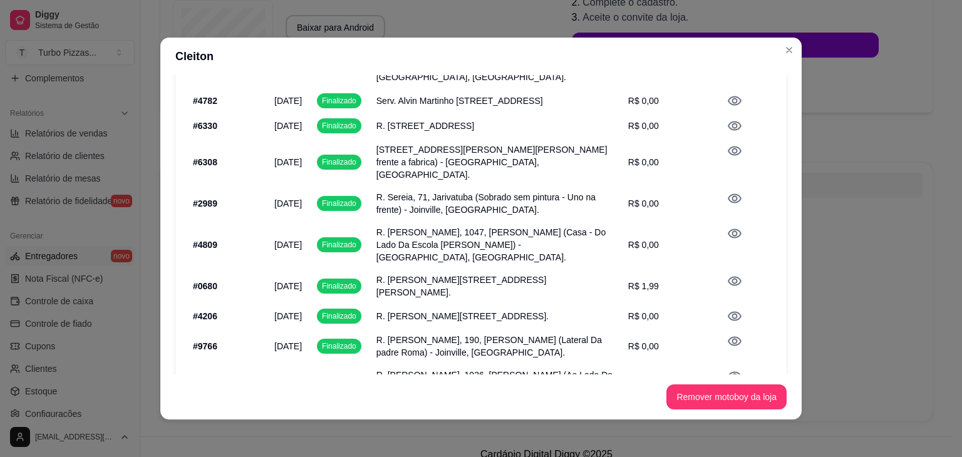
click at [728, 277] on icon at bounding box center [735, 281] width 14 height 9
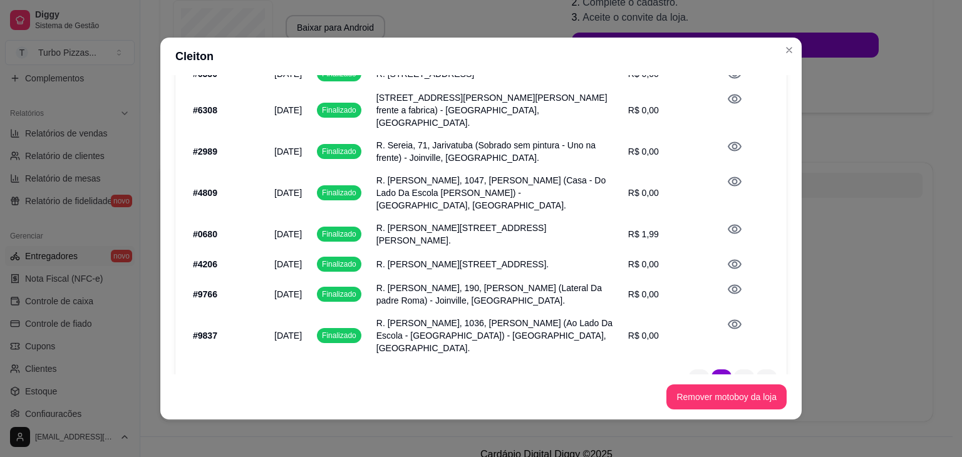
click at [727, 317] on icon at bounding box center [734, 324] width 15 height 15
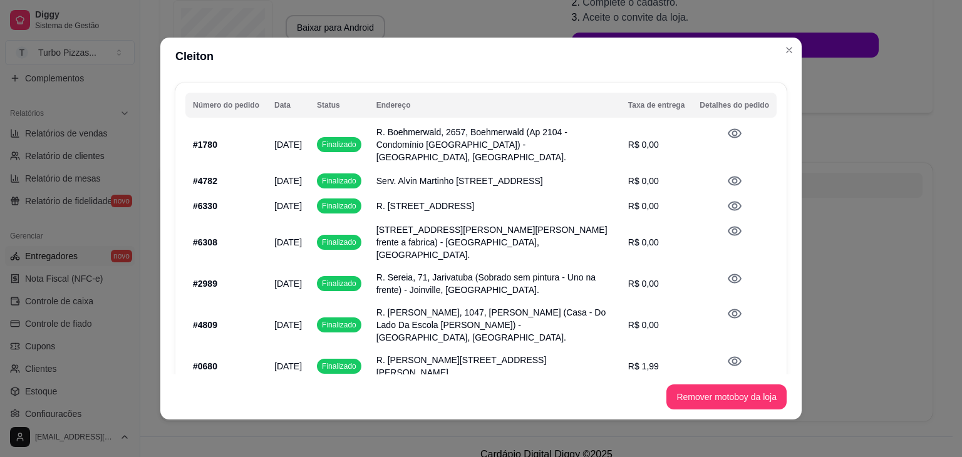
scroll to position [0, 0]
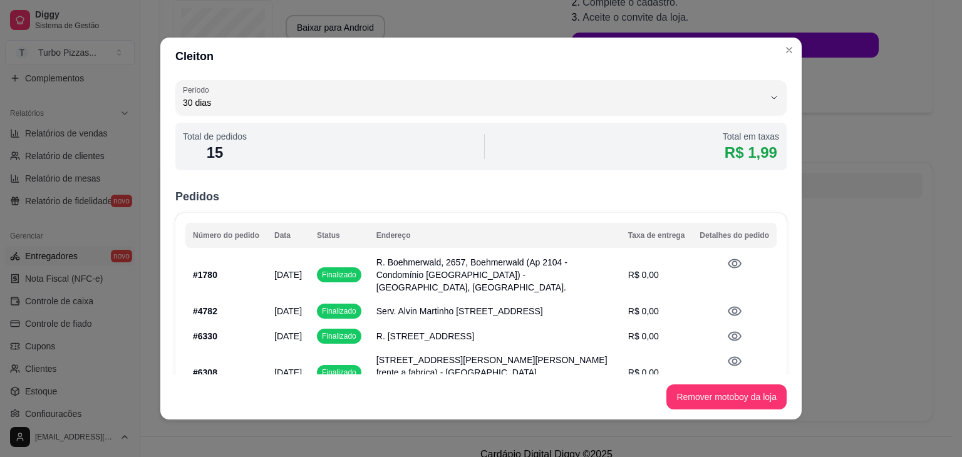
click at [727, 261] on icon at bounding box center [734, 263] width 15 height 15
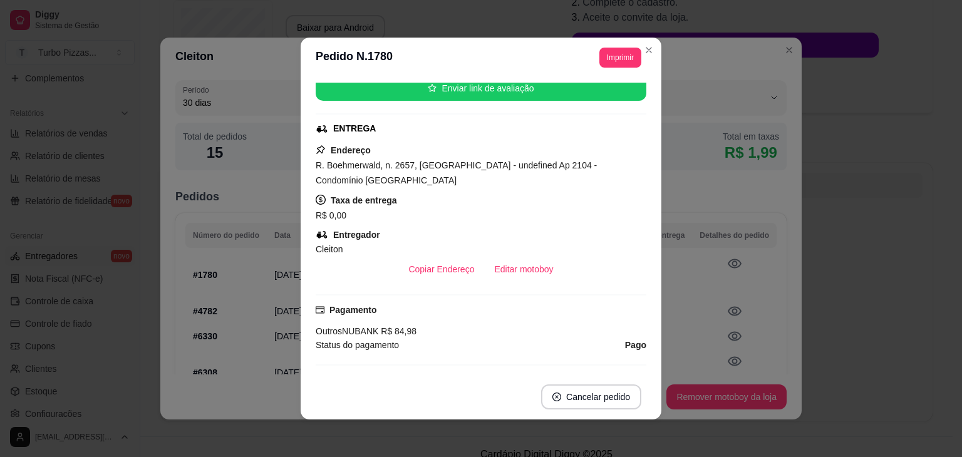
scroll to position [167, 0]
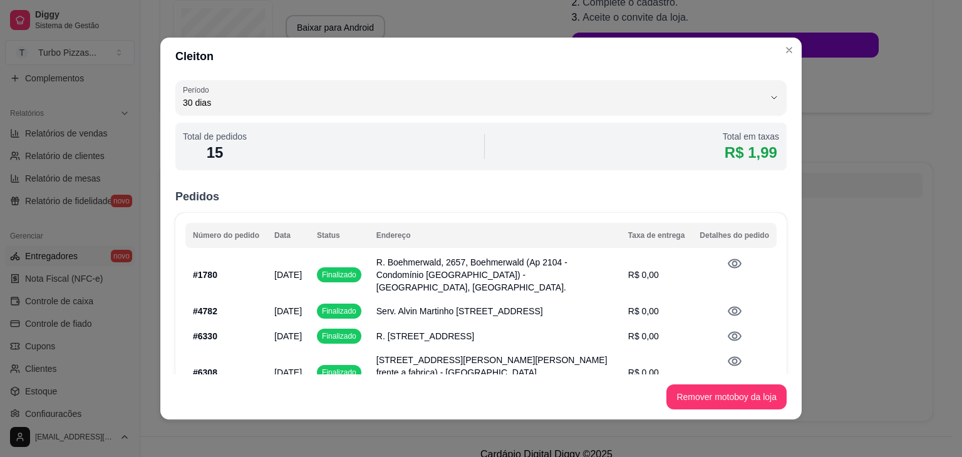
click at [728, 263] on icon at bounding box center [735, 263] width 14 height 9
